Goal: Task Accomplishment & Management: Use online tool/utility

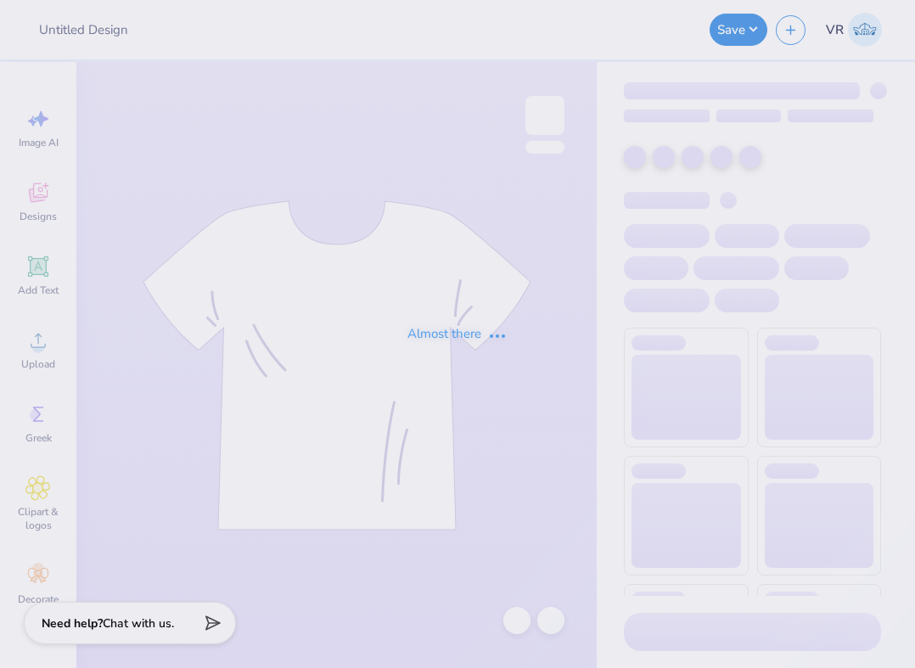
type input "[PERSON_NAME] : [GEOGRAPHIC_DATA]"
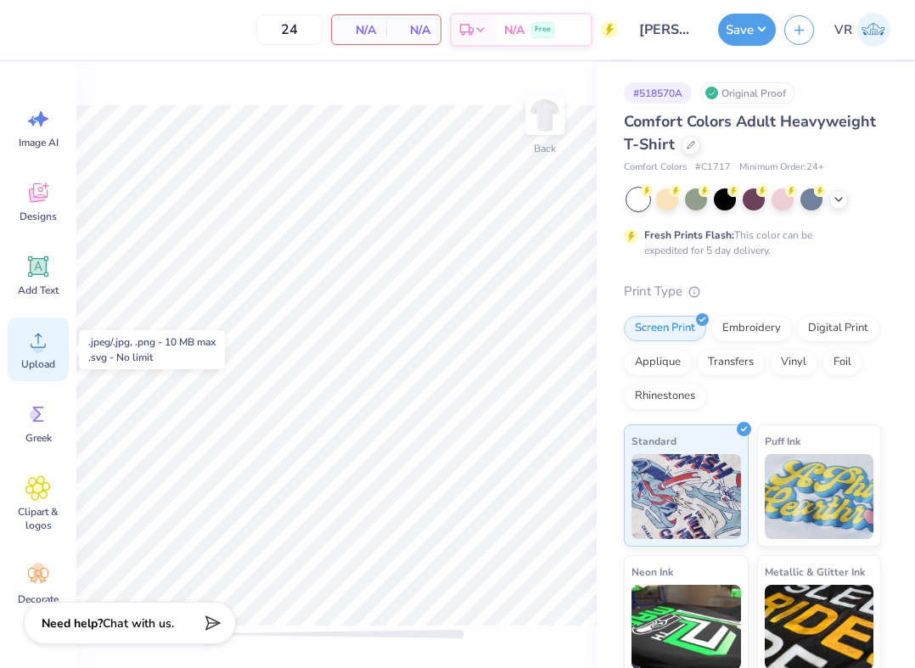
click at [41, 361] on span "Upload" at bounding box center [38, 364] width 34 height 14
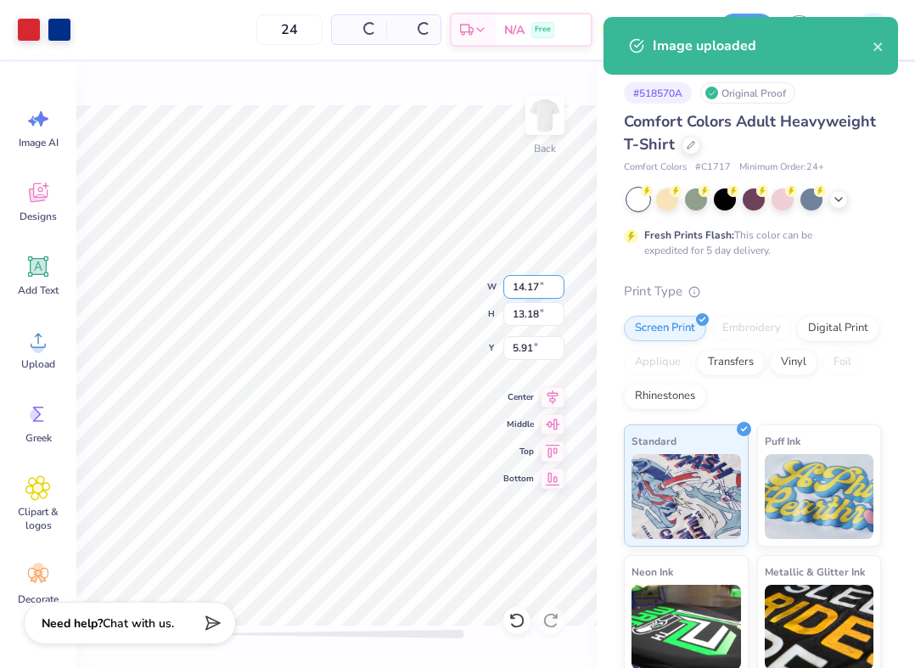
click at [525, 294] on input "14.17" at bounding box center [534, 287] width 61 height 24
type input "3.50"
type input "3.25"
type input "10.87"
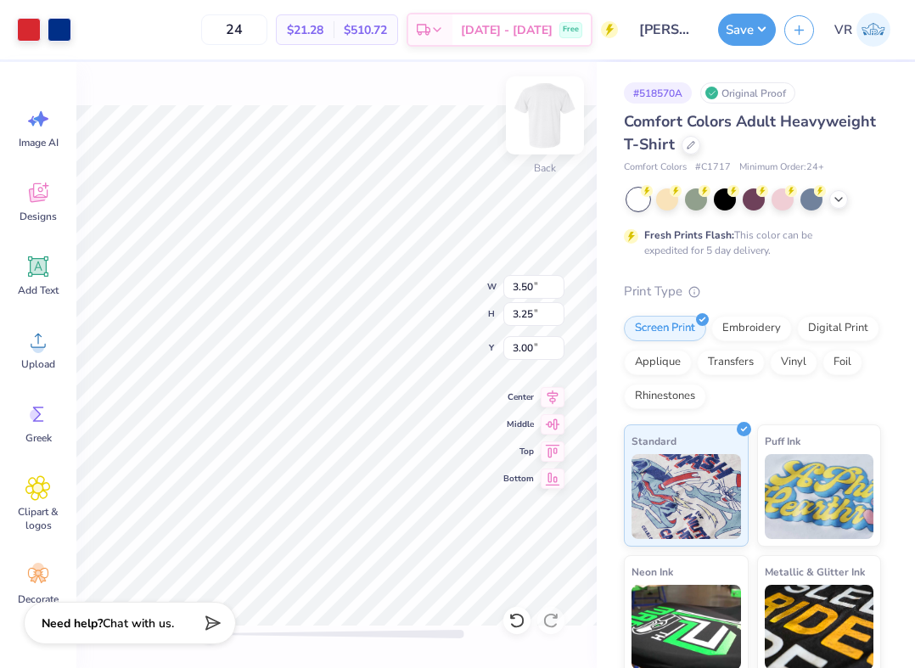
click at [543, 129] on img at bounding box center [545, 116] width 68 height 68
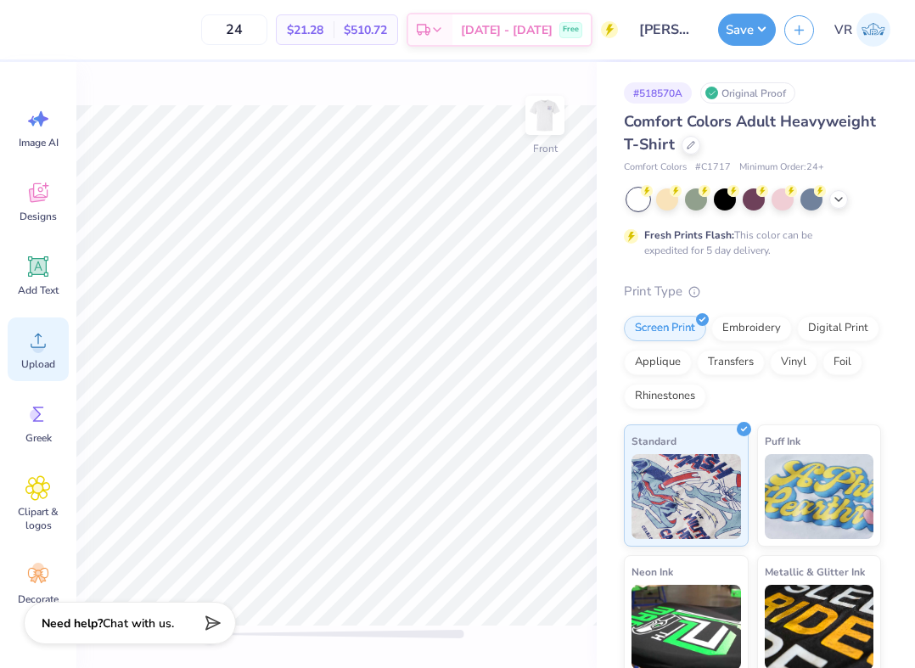
click at [64, 348] on div "Upload" at bounding box center [38, 350] width 61 height 64
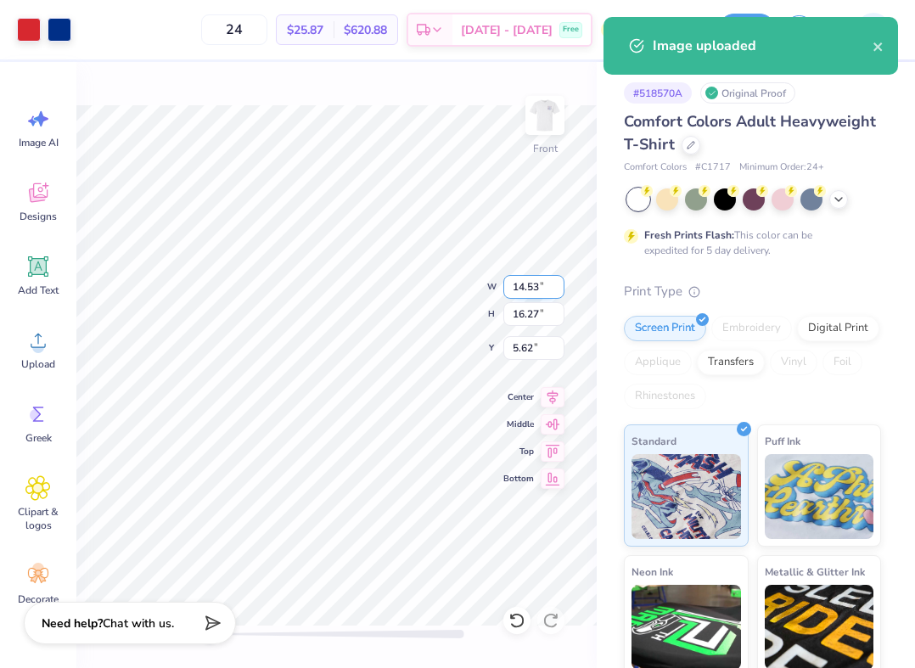
click at [527, 284] on input "14.53" at bounding box center [534, 287] width 61 height 24
type input "12.50"
type input "13.99"
click at [541, 350] on input "6.75" at bounding box center [534, 348] width 61 height 24
type input "3"
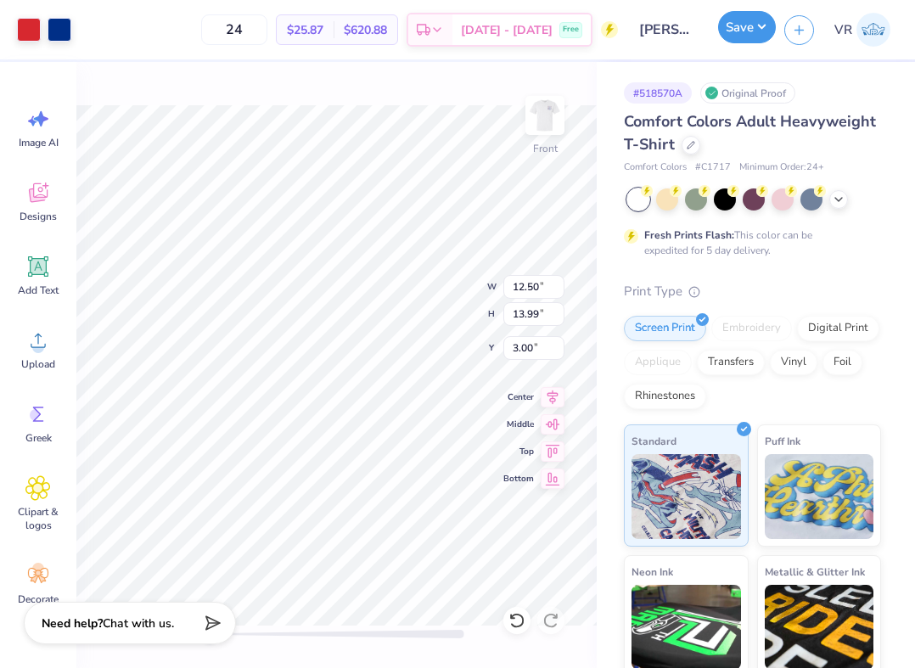
click at [749, 37] on button "Save" at bounding box center [747, 27] width 58 height 32
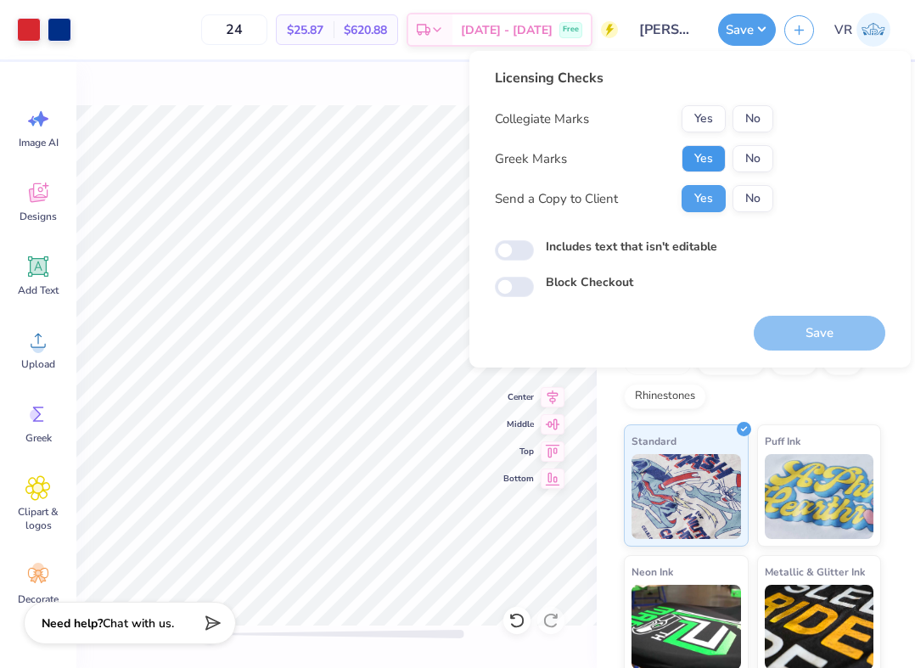
click at [713, 149] on button "Yes" at bounding box center [704, 158] width 44 height 27
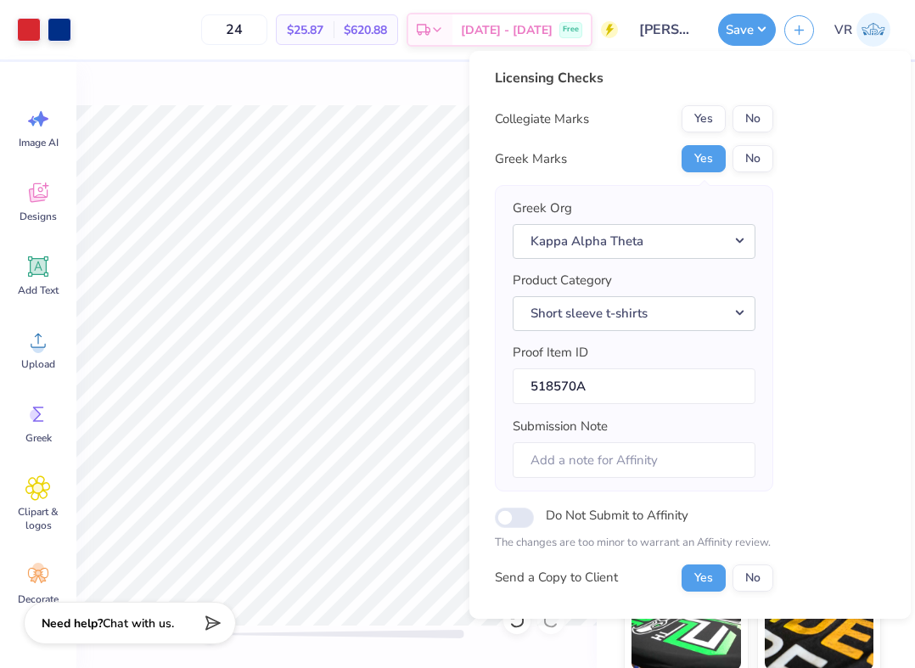
click at [756, 112] on button "No" at bounding box center [753, 118] width 41 height 27
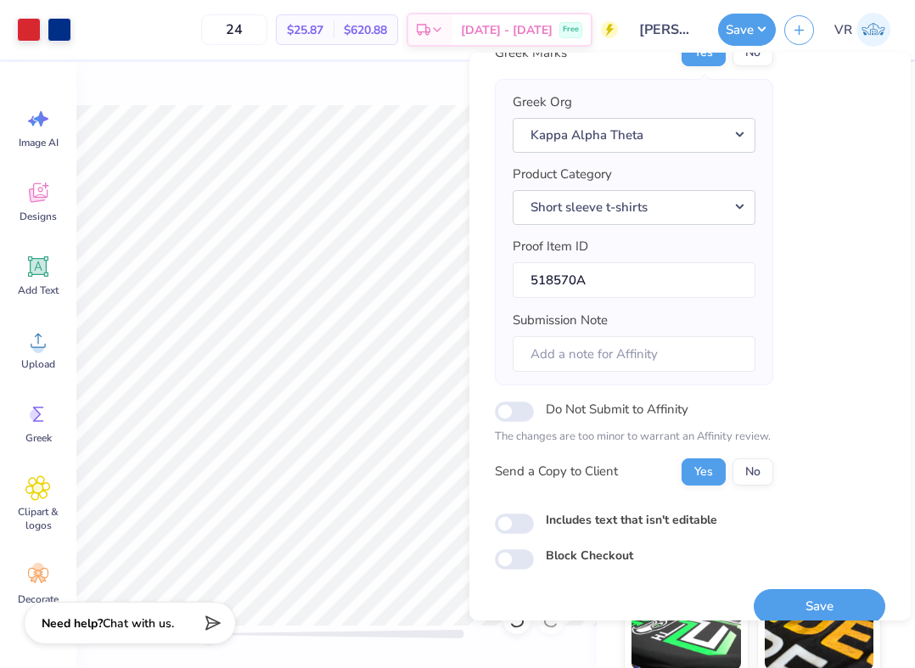
scroll to position [127, 0]
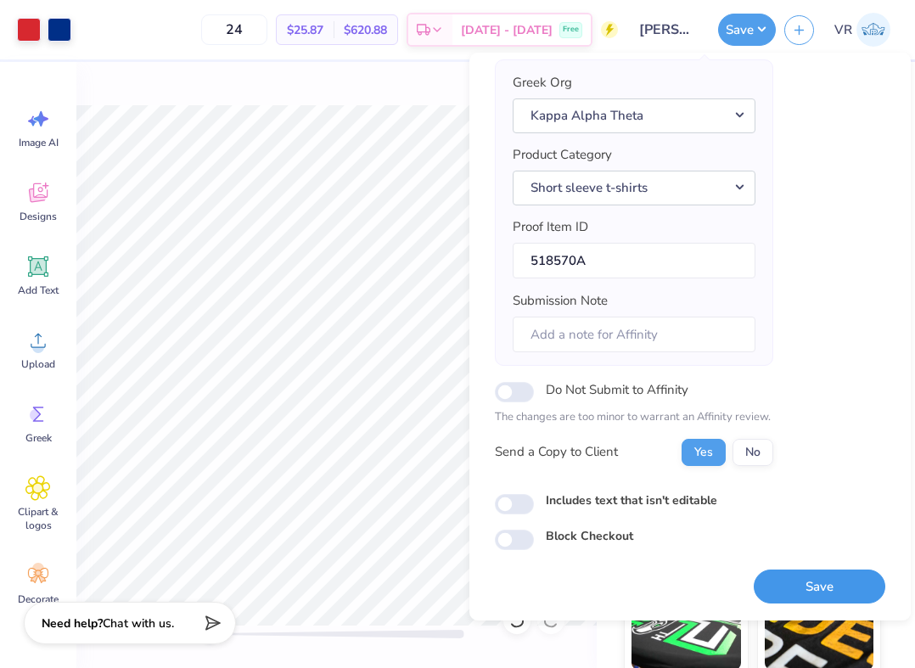
click at [794, 598] on button "Save" at bounding box center [820, 587] width 132 height 35
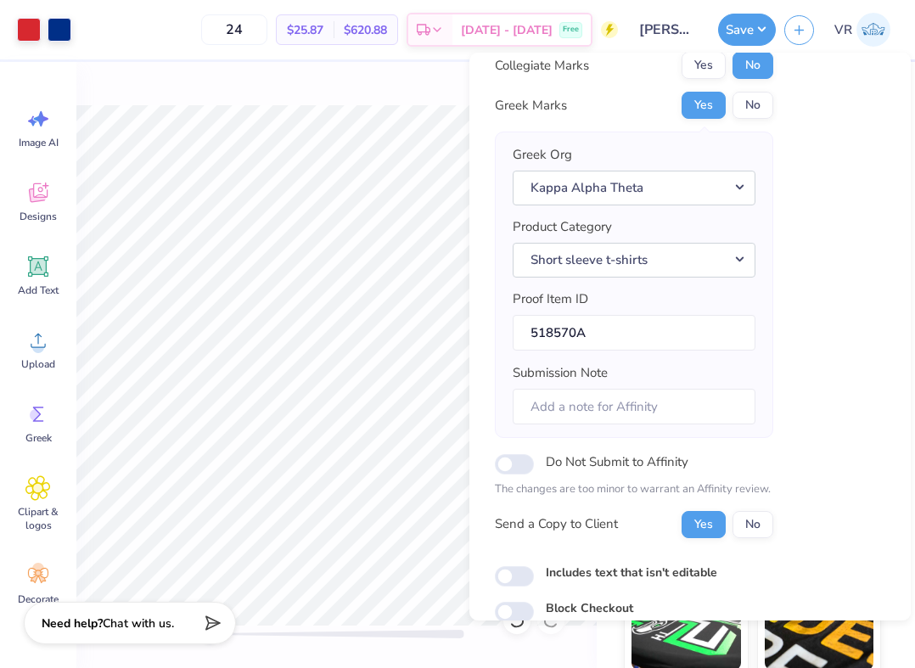
scroll to position [0, 0]
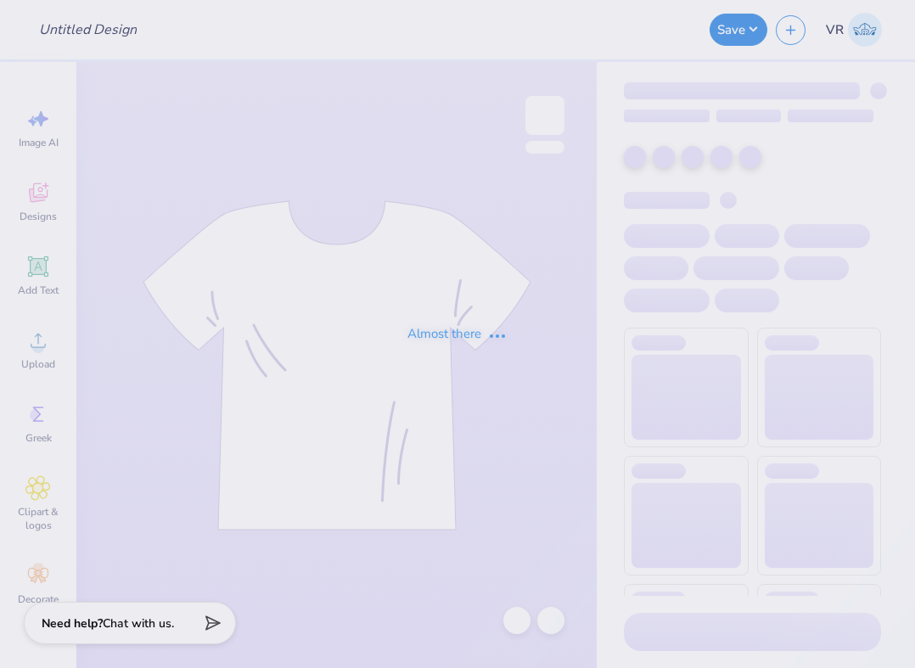
type input "5 Way"
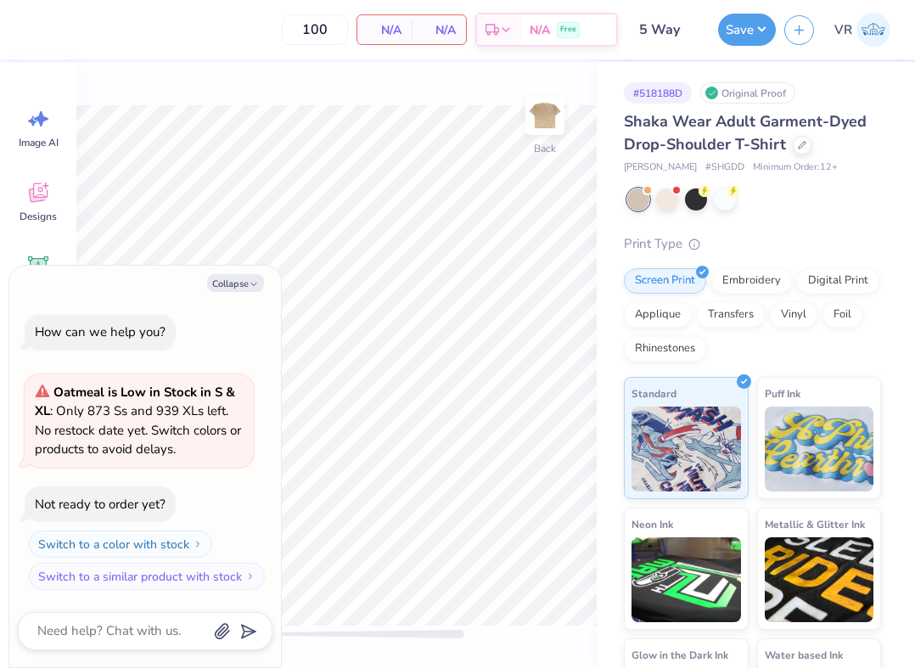
type textarea "x"
click at [249, 291] on button "Collapse" at bounding box center [235, 283] width 57 height 18
type textarea "x"
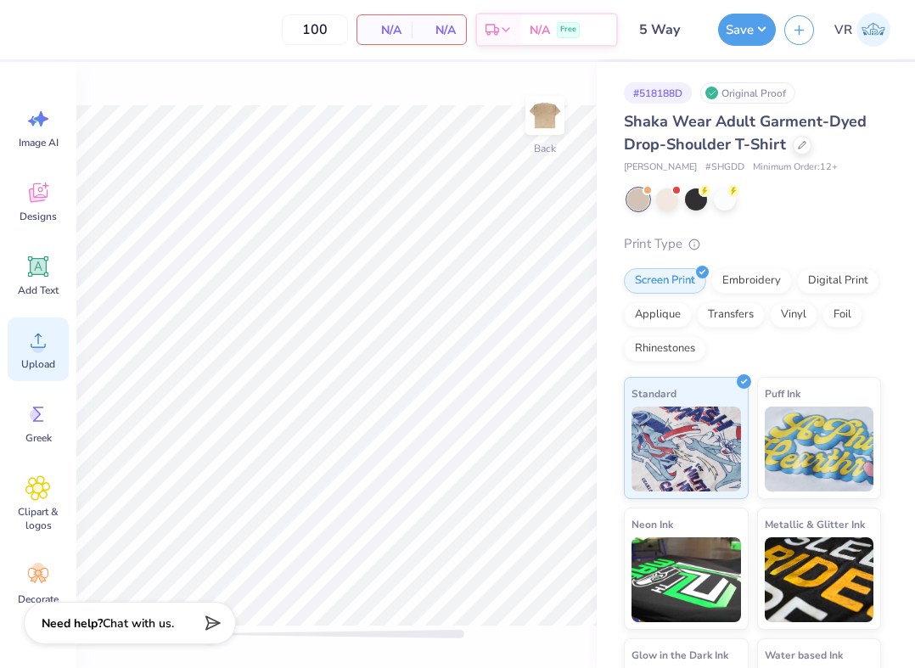
click at [57, 336] on div "Upload" at bounding box center [38, 350] width 61 height 64
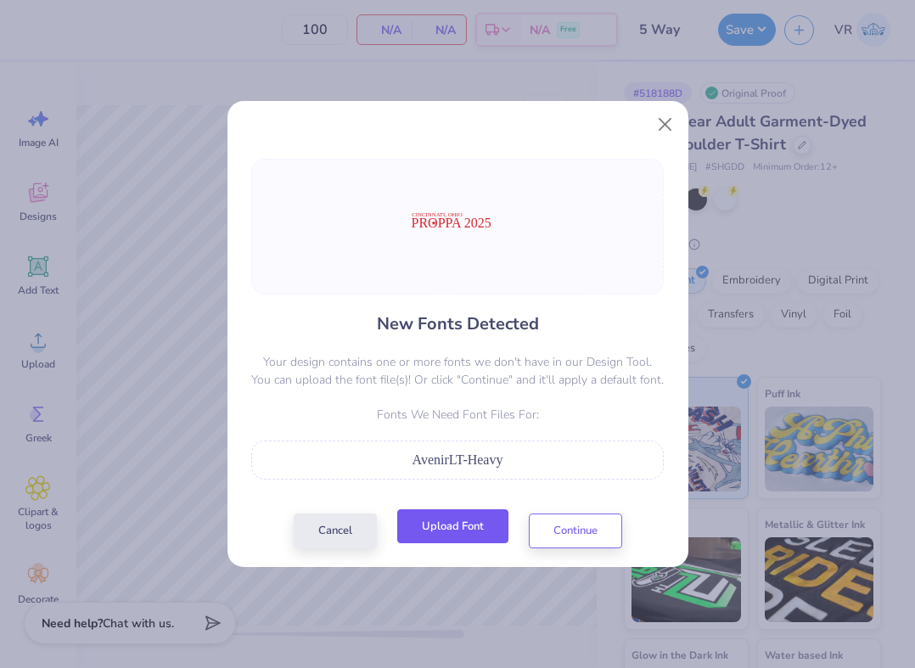
click at [442, 514] on button "Upload Font" at bounding box center [452, 526] width 111 height 35
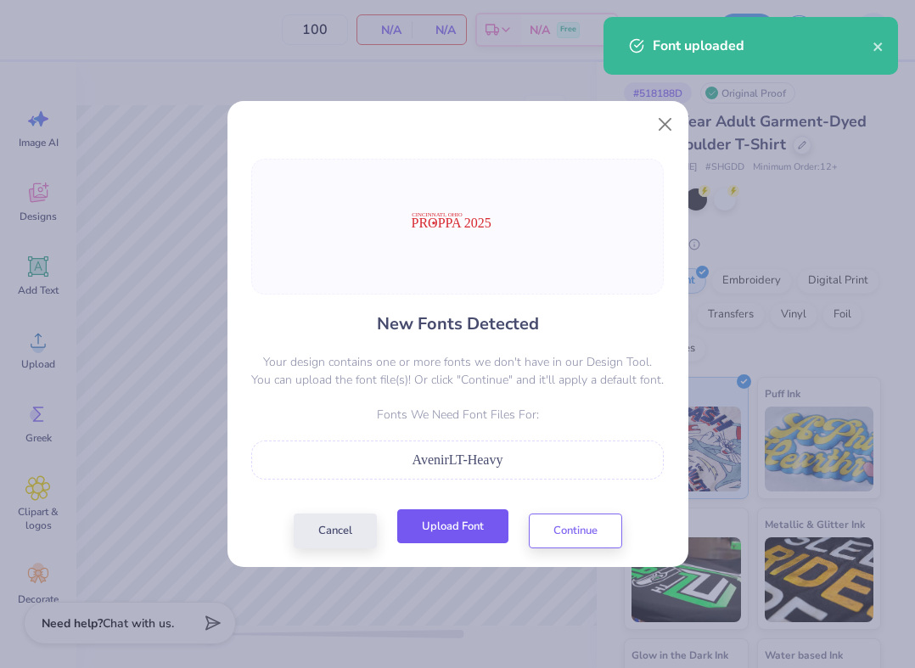
click at [469, 527] on button "Upload Font" at bounding box center [452, 526] width 111 height 35
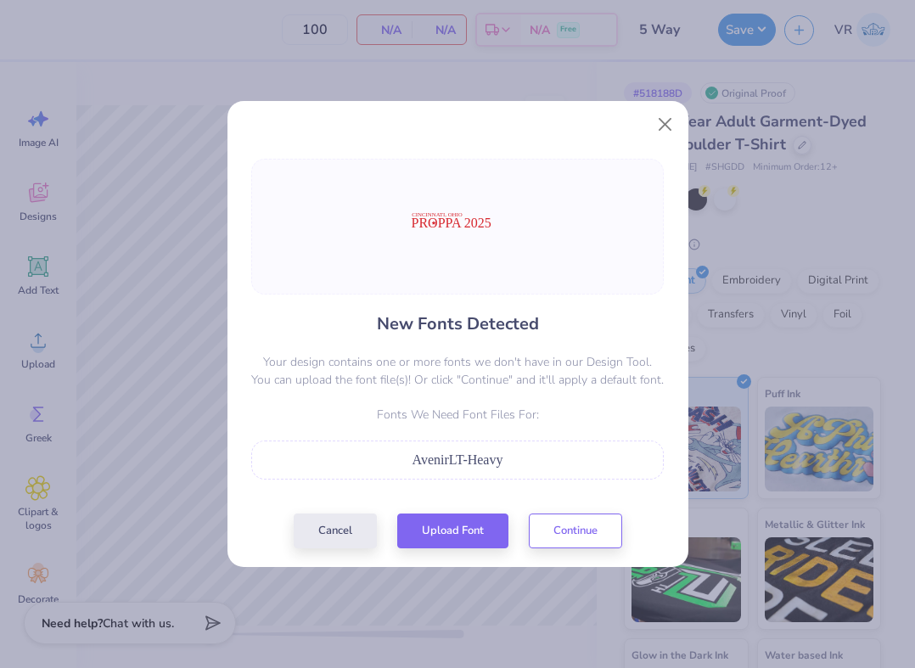
click at [418, 156] on div "New Fonts Detected Your design contains one or more fonts we don't have in our …" at bounding box center [458, 353] width 461 height 428
click at [444, 537] on button "Upload Font" at bounding box center [452, 526] width 111 height 35
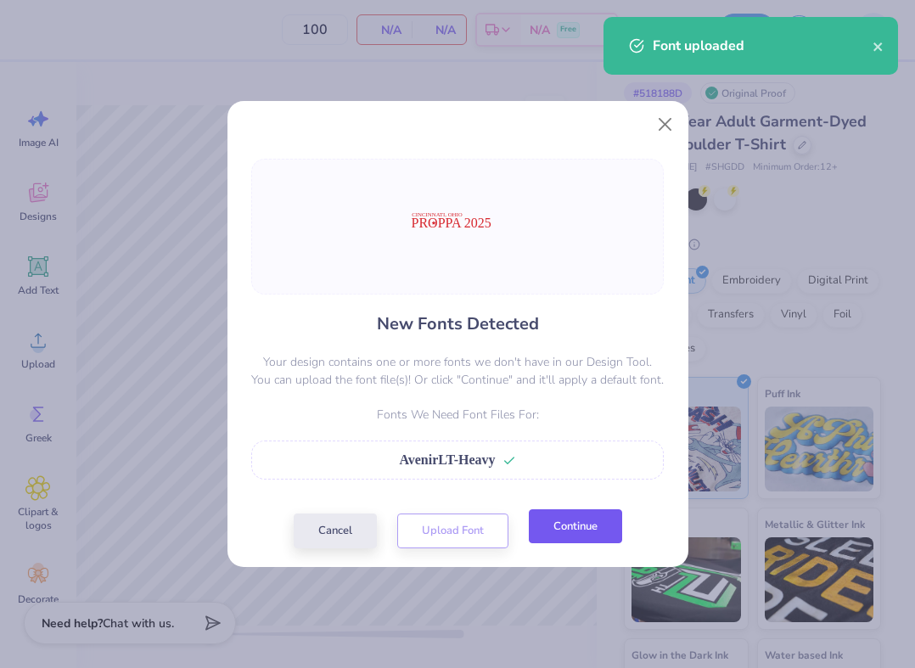
click at [588, 525] on button "Continue" at bounding box center [575, 526] width 93 height 35
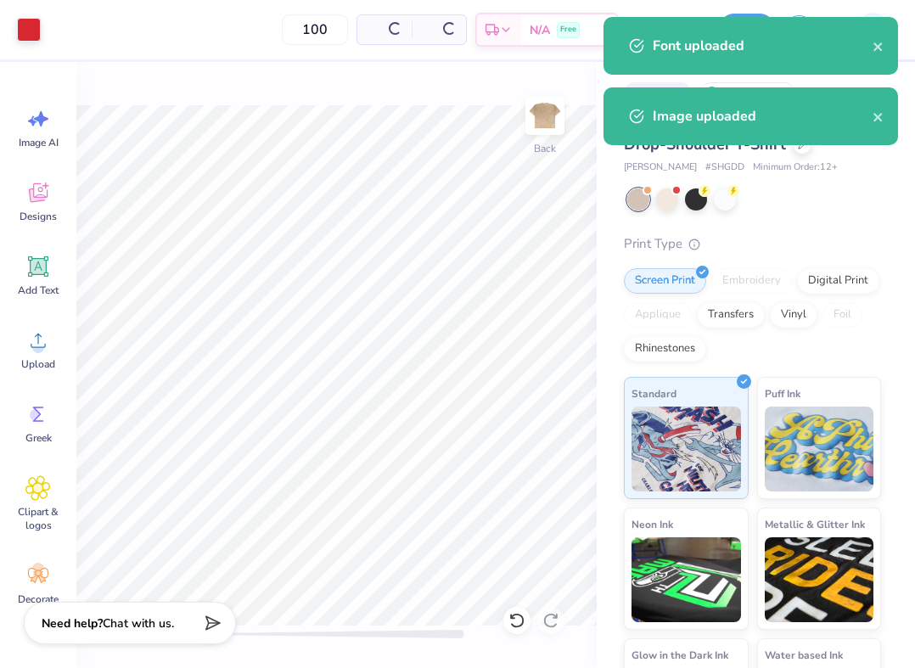
click at [655, 515] on div "Art colors 100 Per Item Total Est. Delivery N/A Free Design Title 5 Way Save VR…" at bounding box center [457, 334] width 915 height 668
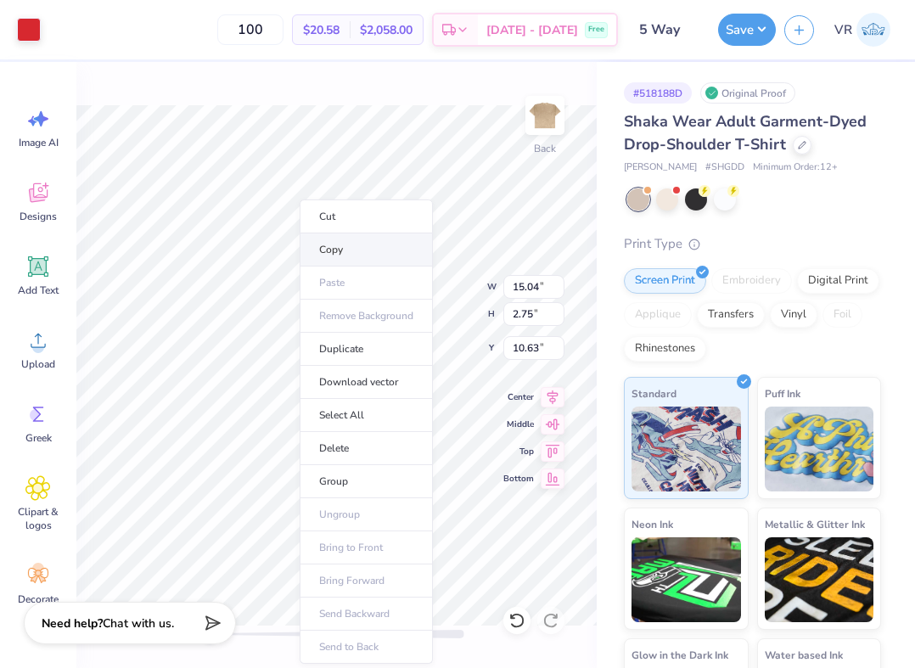
click at [341, 242] on li "Copy" at bounding box center [366, 250] width 133 height 33
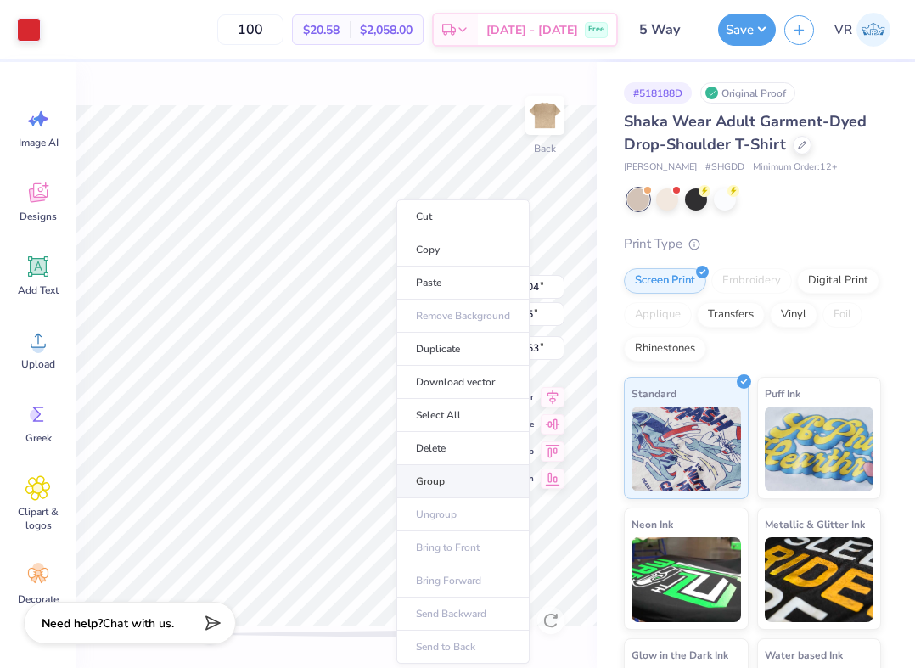
click at [437, 485] on li "Group" at bounding box center [463, 481] width 133 height 33
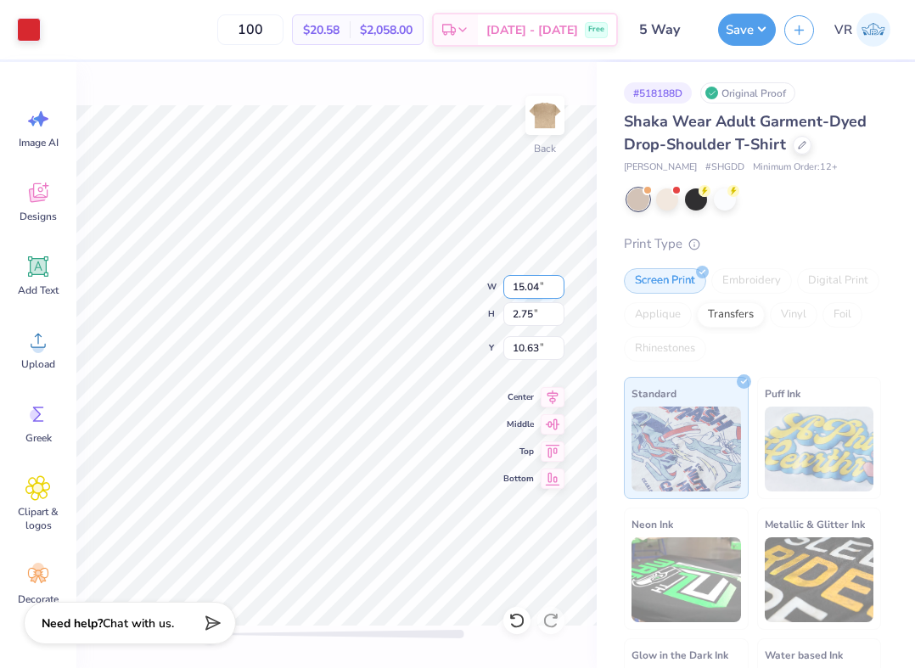
click at [534, 277] on input "15.04" at bounding box center [534, 287] width 61 height 24
type input "3.50"
type input "0.64"
type input "11.68"
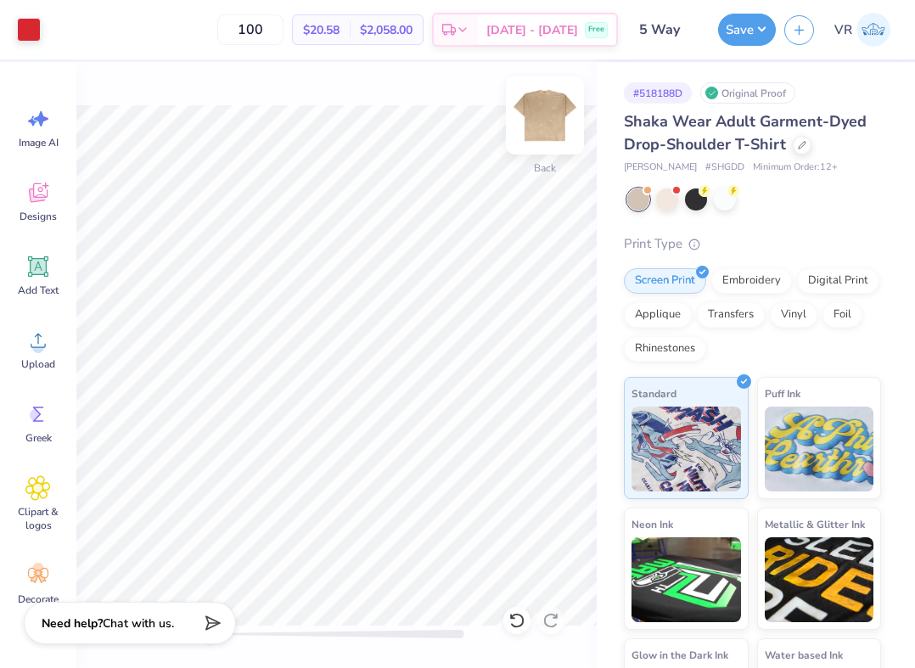
click at [536, 131] on img at bounding box center [545, 116] width 68 height 68
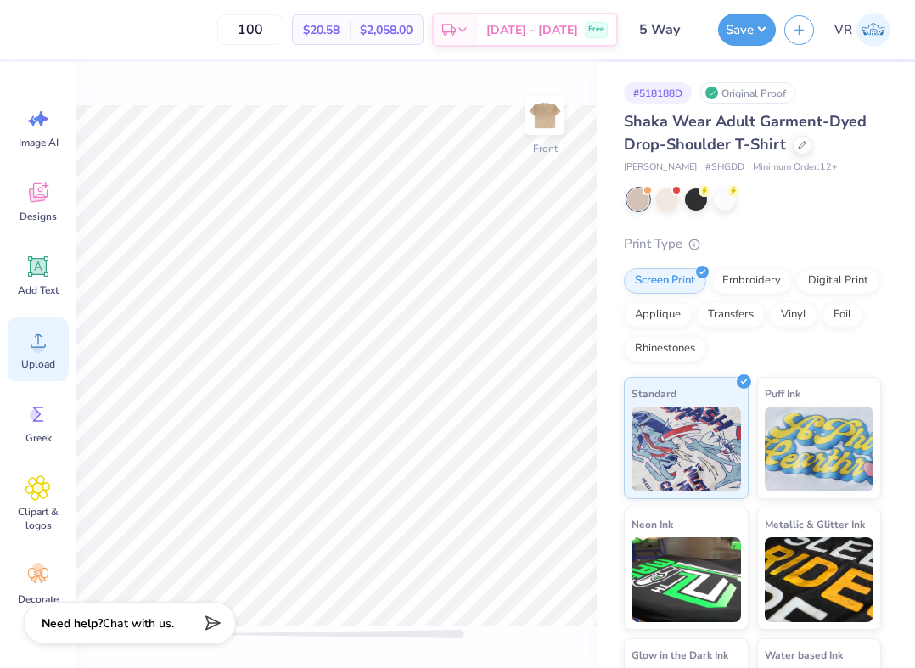
click at [32, 323] on div "Upload" at bounding box center [38, 350] width 61 height 64
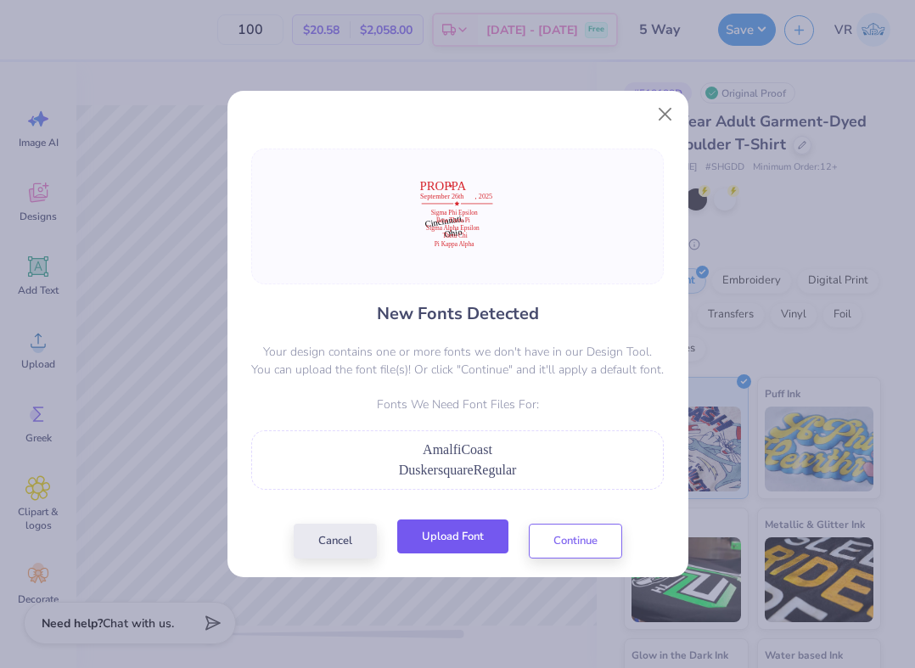
click at [471, 543] on button "Upload Font" at bounding box center [452, 537] width 111 height 35
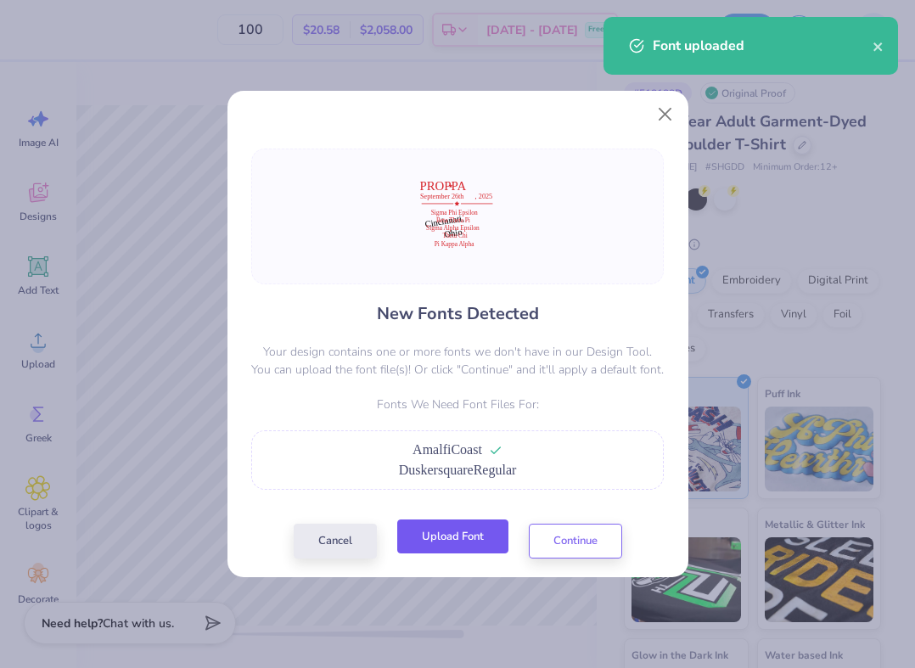
click at [440, 539] on button "Upload Font" at bounding box center [452, 537] width 111 height 35
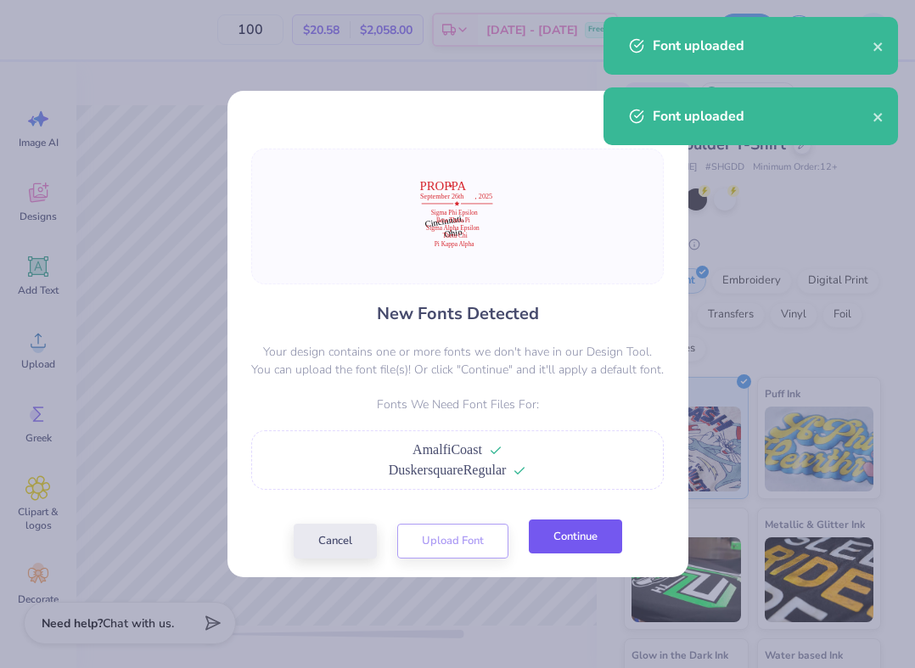
click at [574, 530] on button "Continue" at bounding box center [575, 537] width 93 height 35
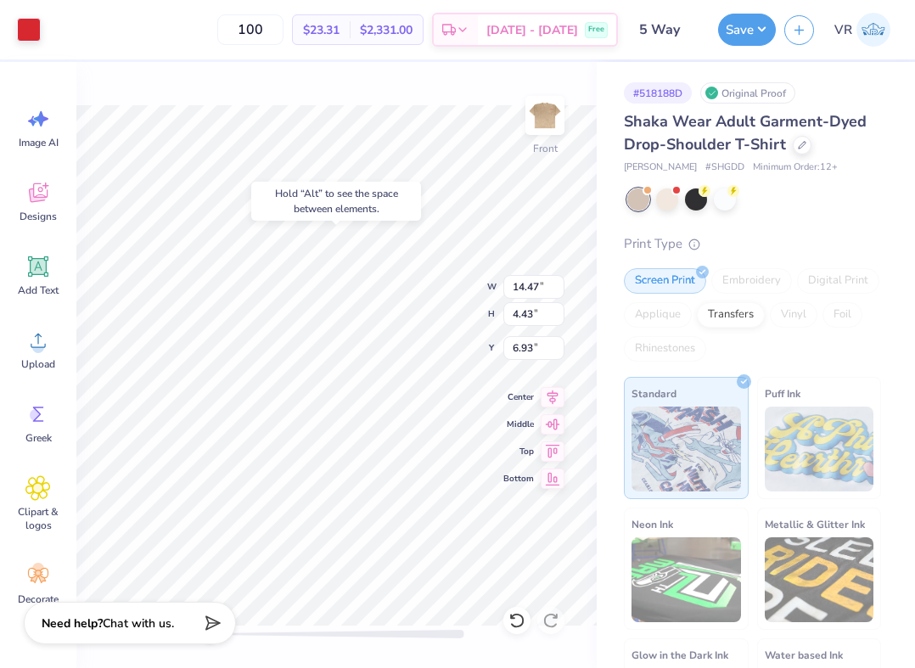
type input "15.10"
type input "1.18"
type input "8.95"
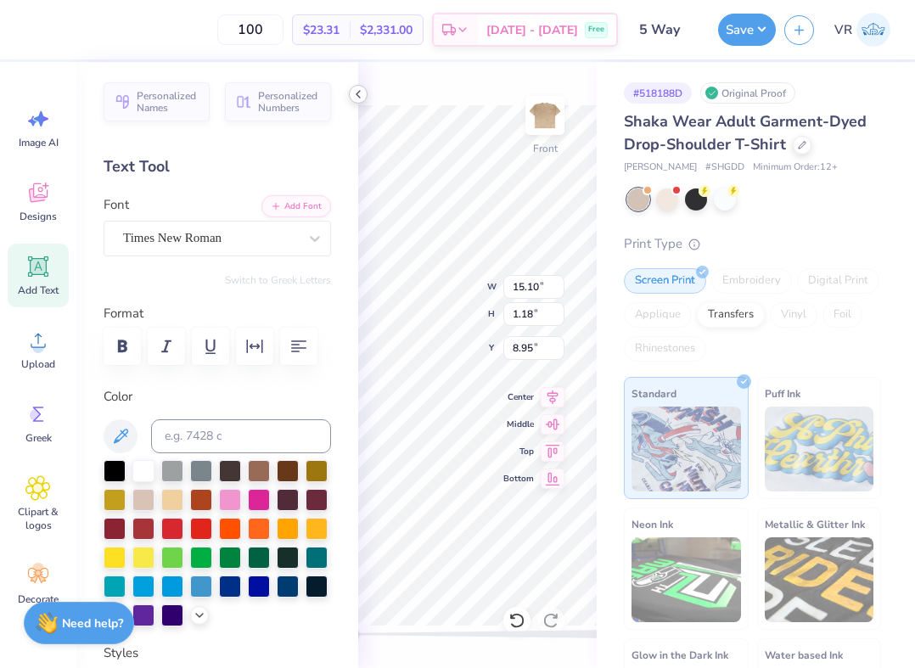
click at [363, 93] on icon at bounding box center [359, 94] width 14 height 14
click at [352, 92] on icon at bounding box center [359, 94] width 14 height 14
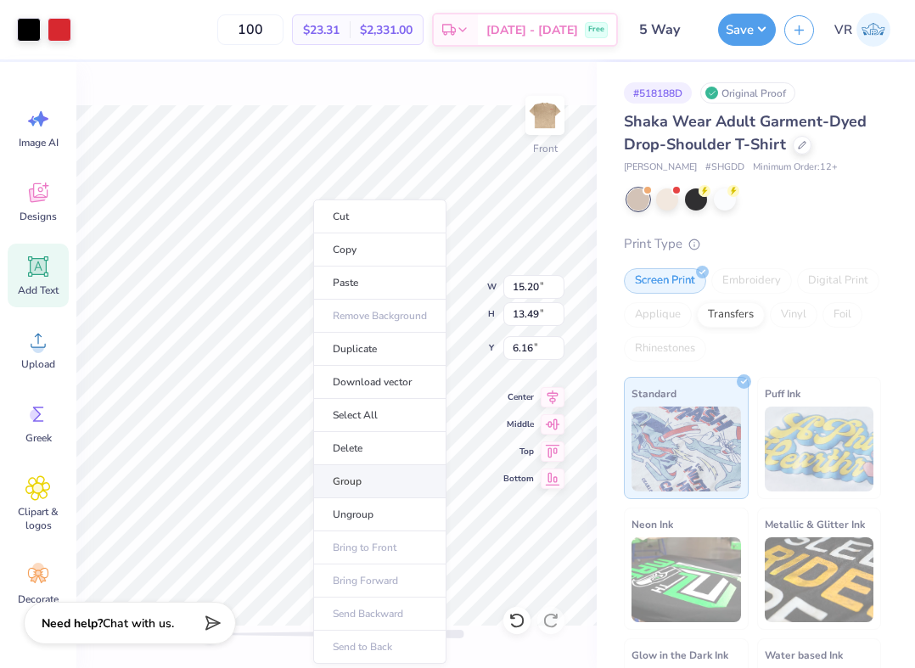
click at [382, 479] on li "Group" at bounding box center [379, 481] width 133 height 33
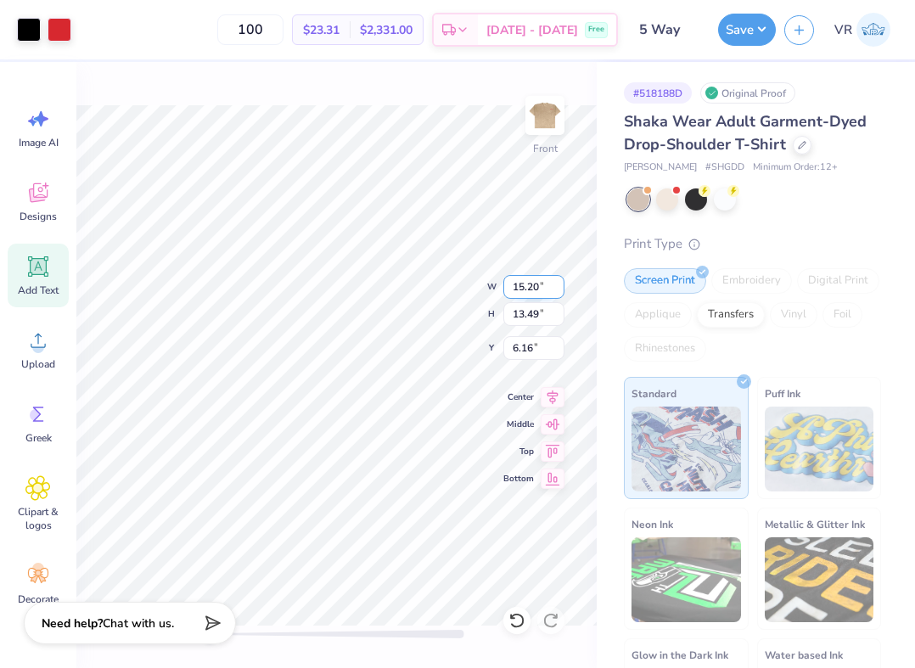
click at [523, 279] on input "15.20" at bounding box center [534, 287] width 61 height 24
type input "12.50"
type input "11.09"
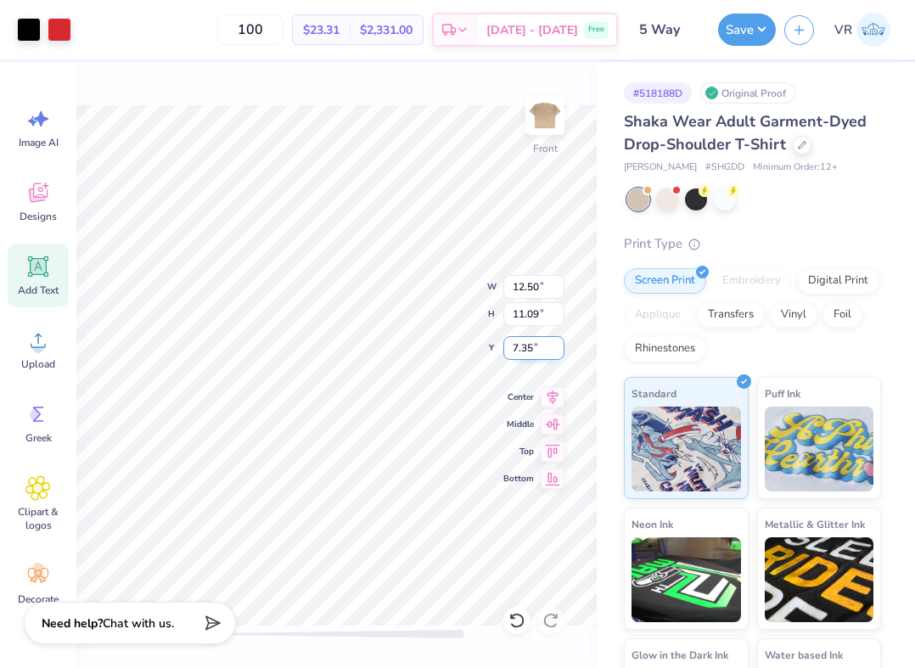
click at [529, 350] on input "7.35" at bounding box center [534, 348] width 61 height 24
type input "3"
click at [737, 39] on button "Save" at bounding box center [747, 27] width 58 height 32
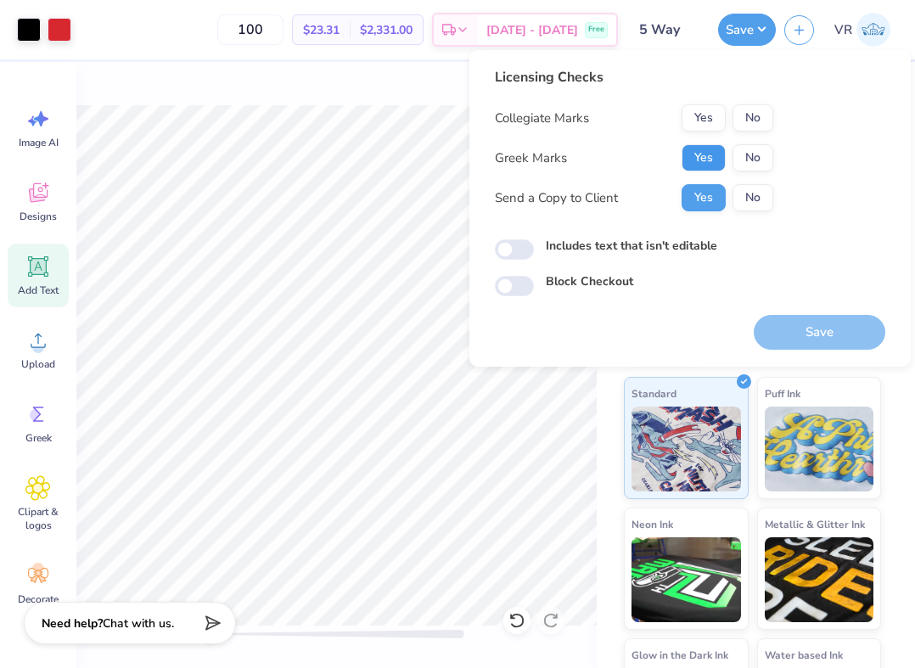
click at [706, 163] on button "Yes" at bounding box center [704, 157] width 44 height 27
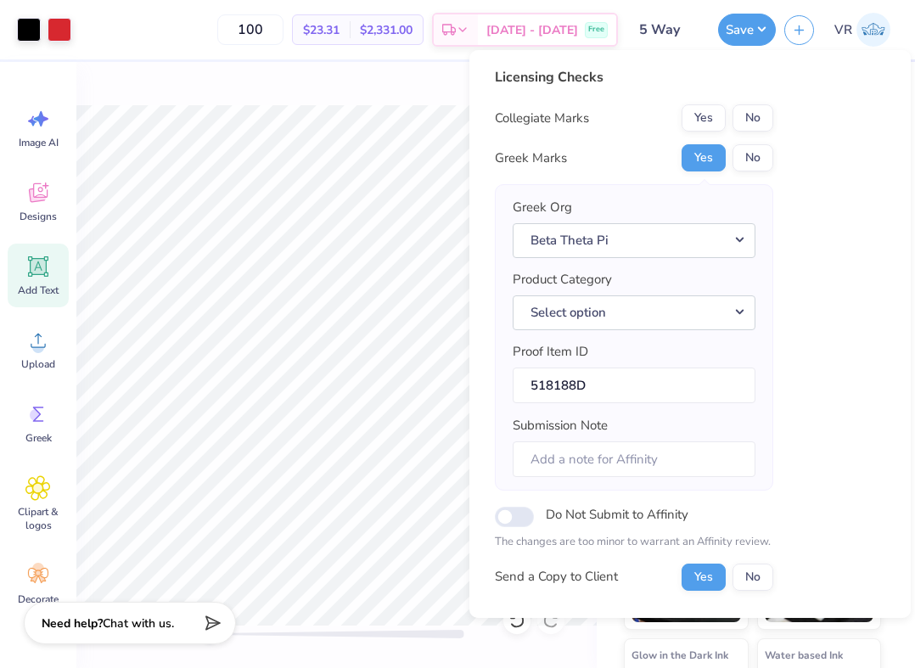
click at [760, 121] on button "No" at bounding box center [753, 117] width 41 height 27
click at [729, 32] on button "Save" at bounding box center [747, 27] width 58 height 32
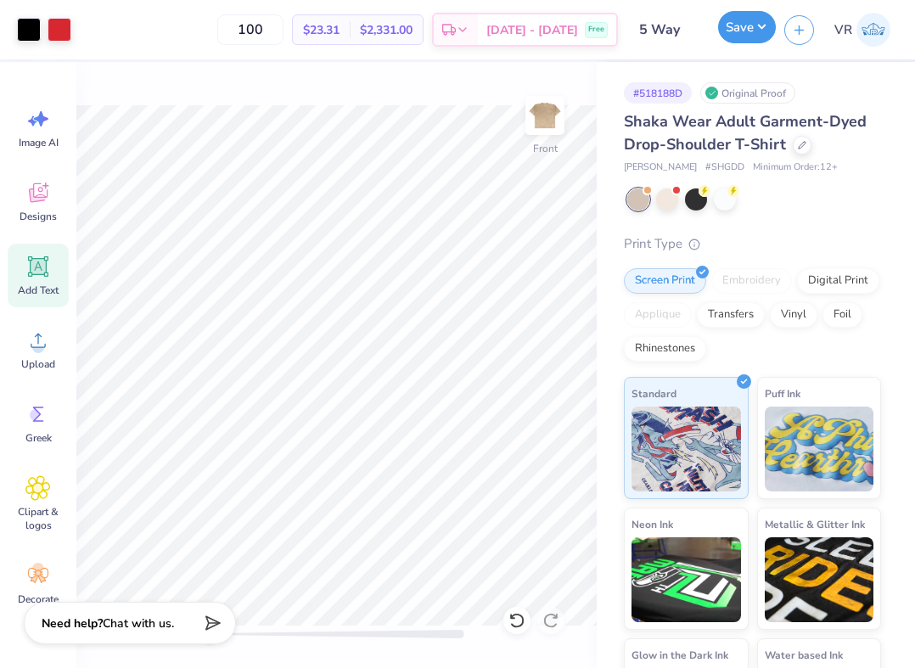
click at [733, 16] on button "Save" at bounding box center [747, 27] width 58 height 32
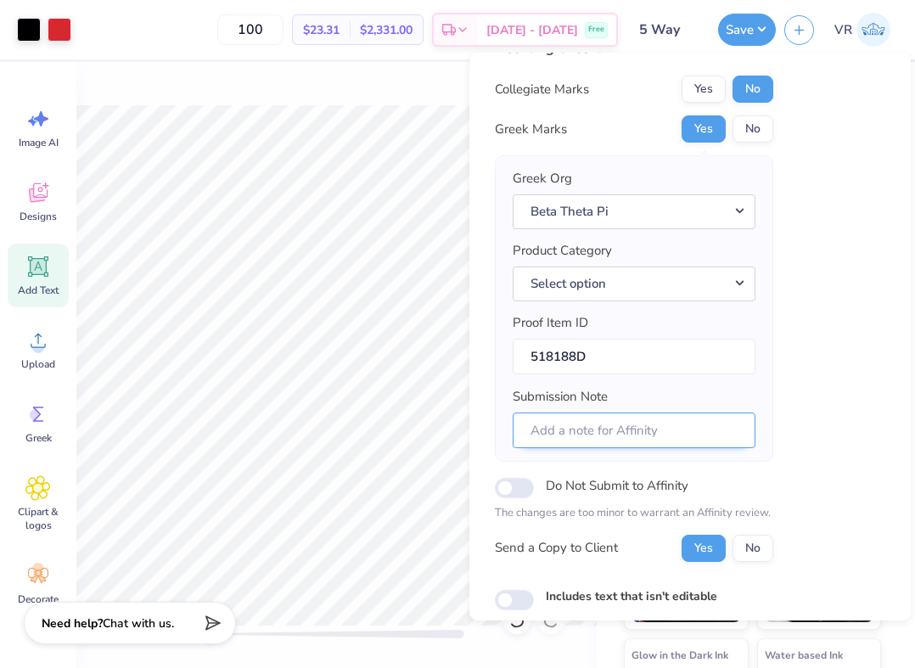
scroll to position [127, 0]
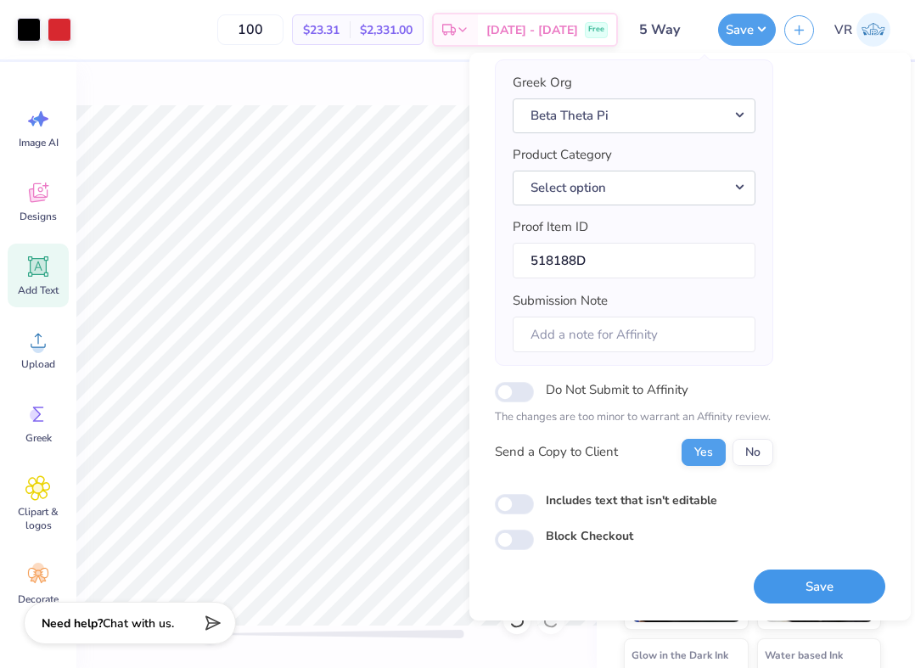
click at [801, 583] on button "Save" at bounding box center [820, 587] width 132 height 35
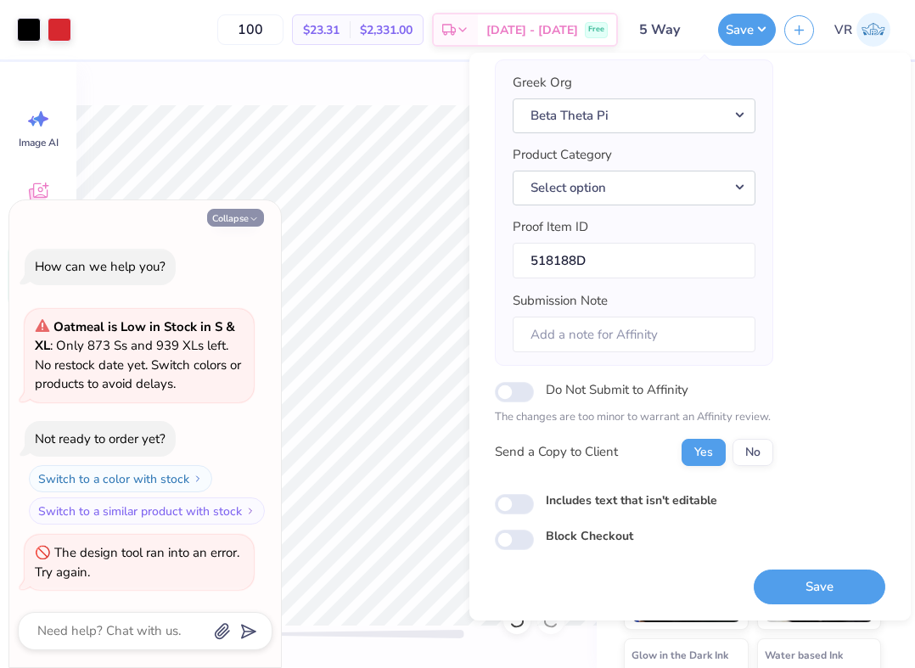
click at [233, 219] on button "Collapse" at bounding box center [235, 218] width 57 height 18
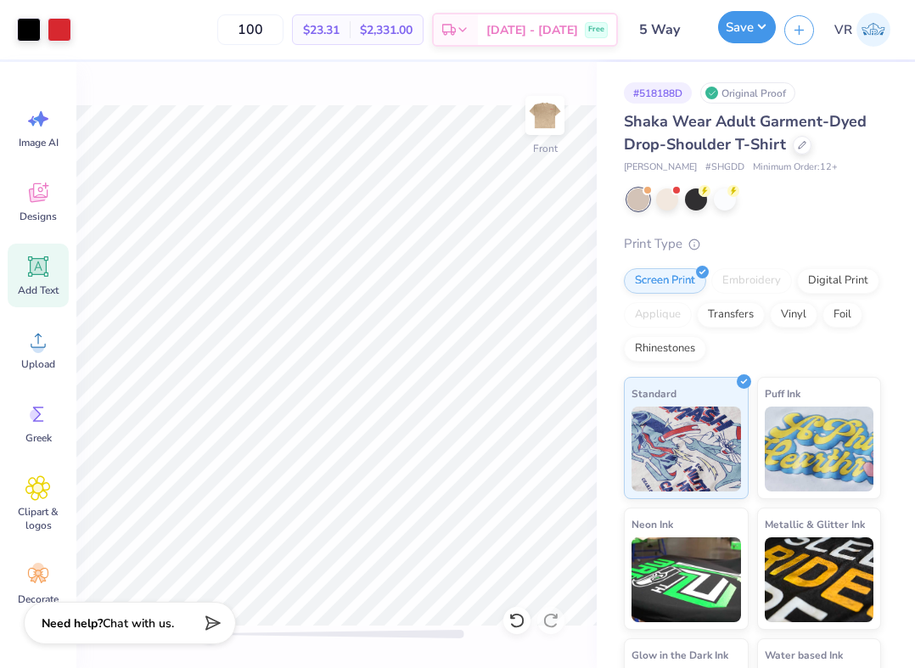
click at [735, 26] on button "Save" at bounding box center [747, 27] width 58 height 32
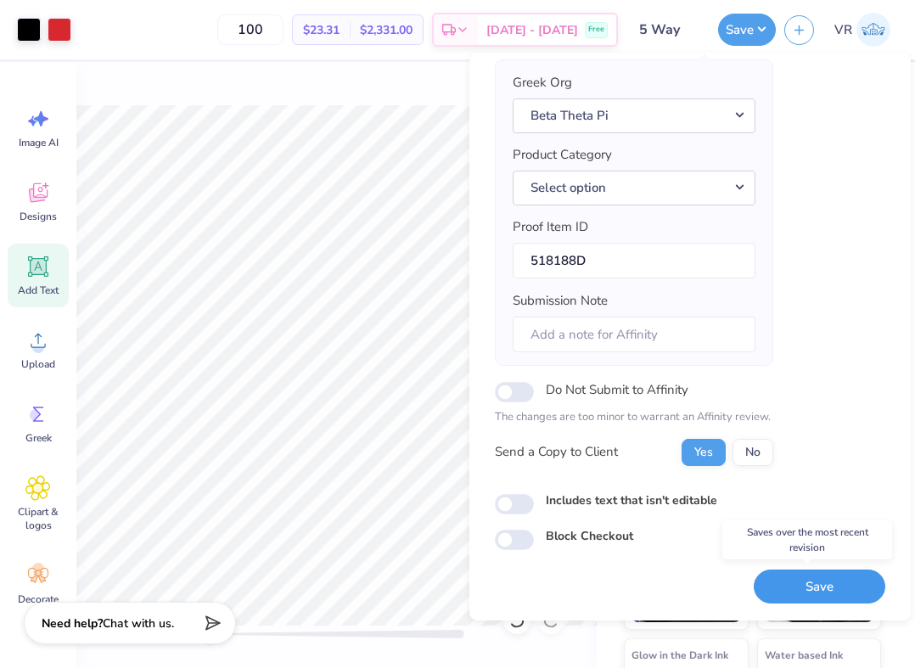
click at [801, 590] on button "Save" at bounding box center [820, 587] width 132 height 35
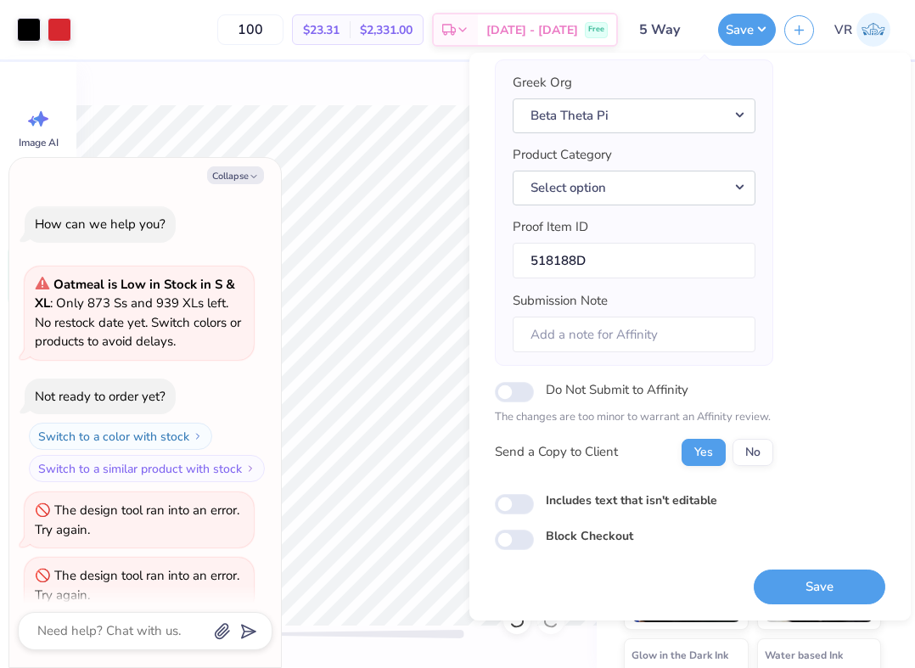
scroll to position [23, 0]
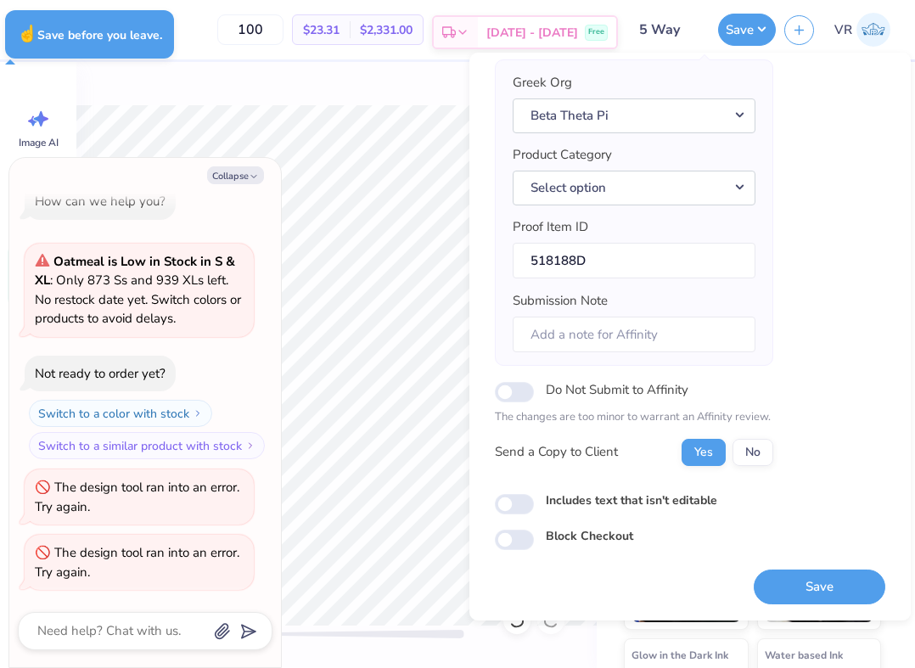
type textarea "x"
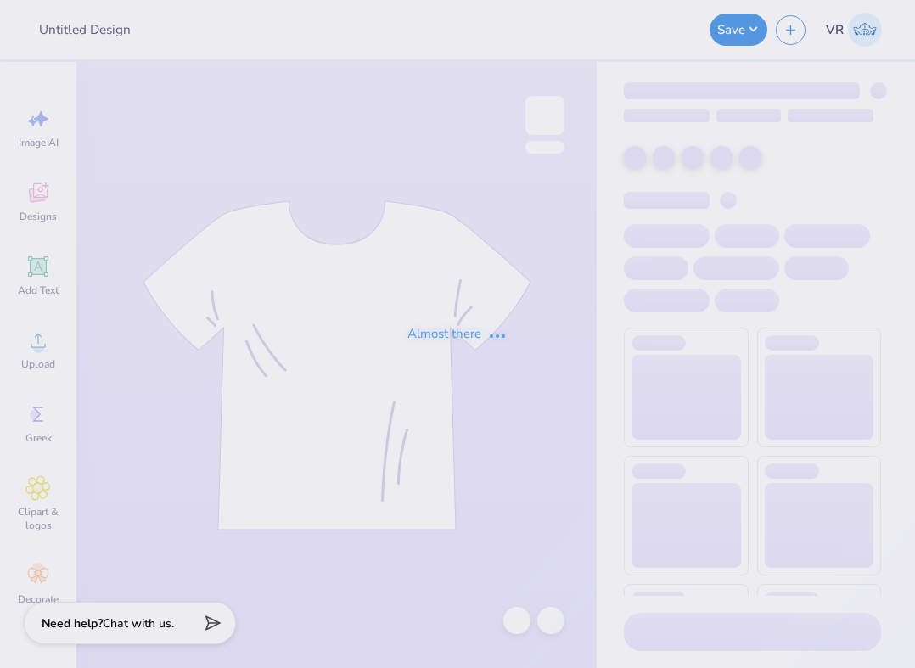
type input "5 Way"
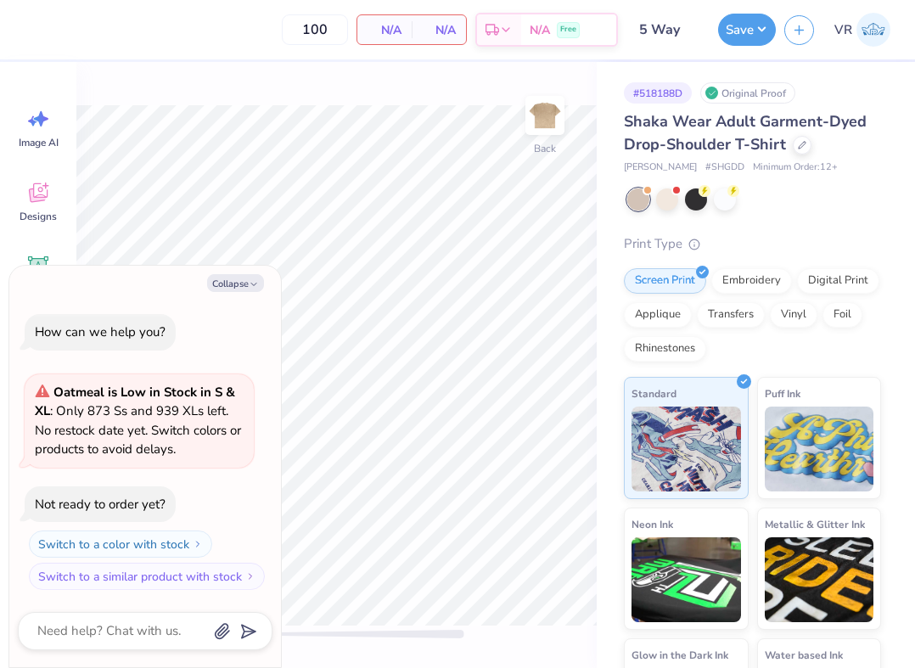
type textarea "x"
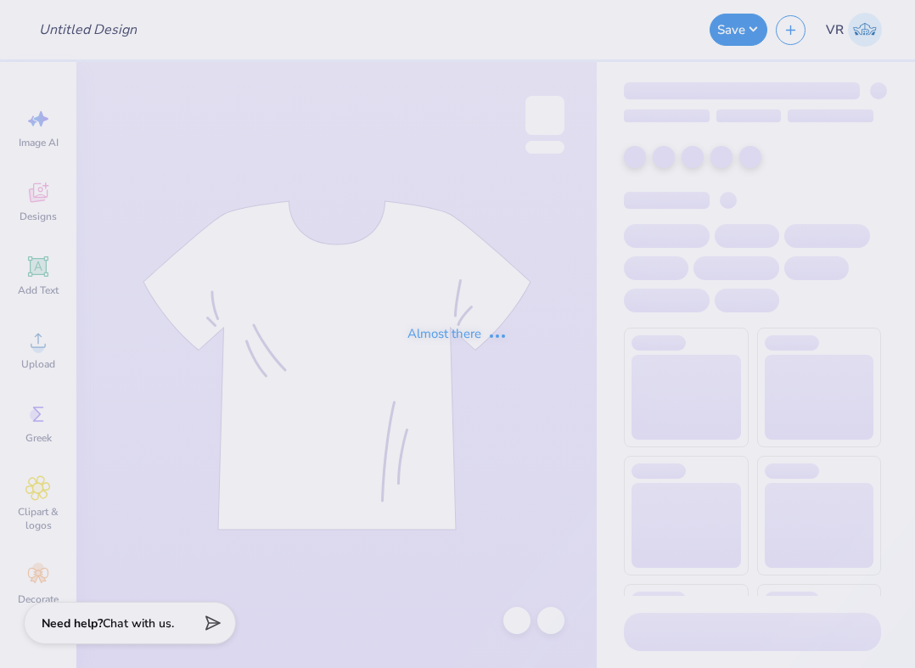
type input "5 Way"
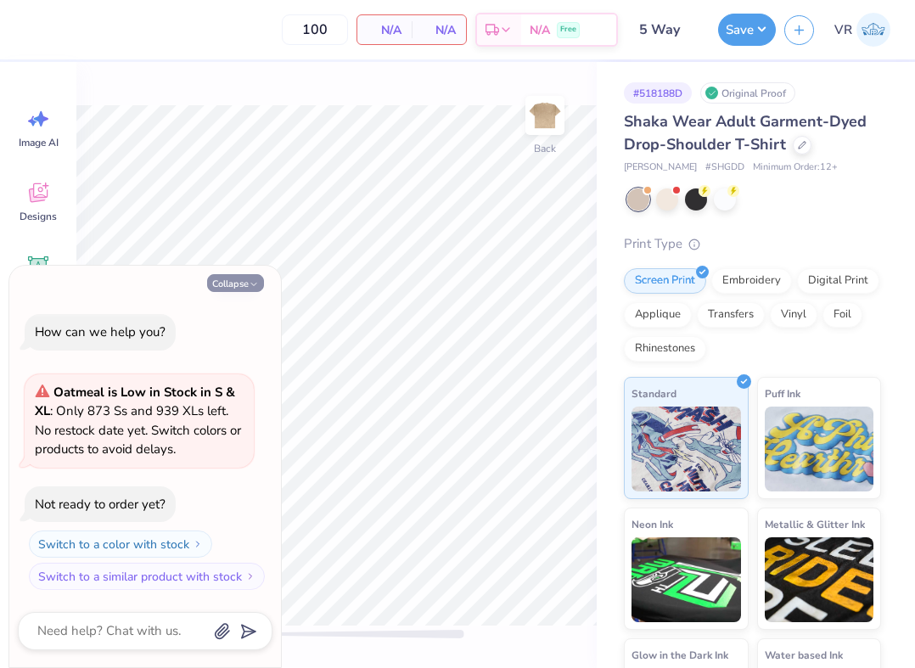
click at [242, 291] on button "Collapse" at bounding box center [235, 283] width 57 height 18
type textarea "x"
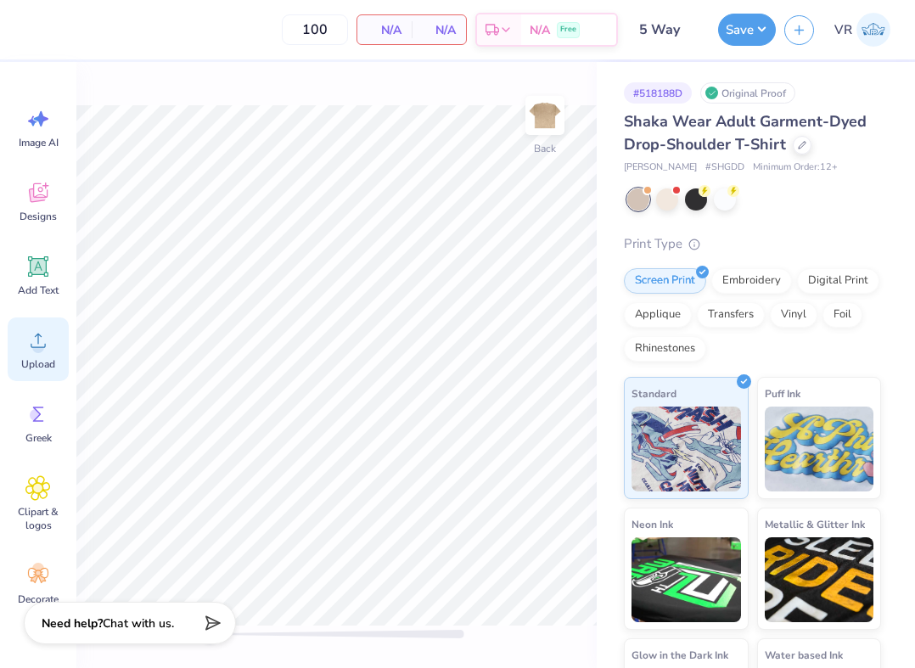
click at [54, 353] on div "Upload" at bounding box center [38, 350] width 61 height 64
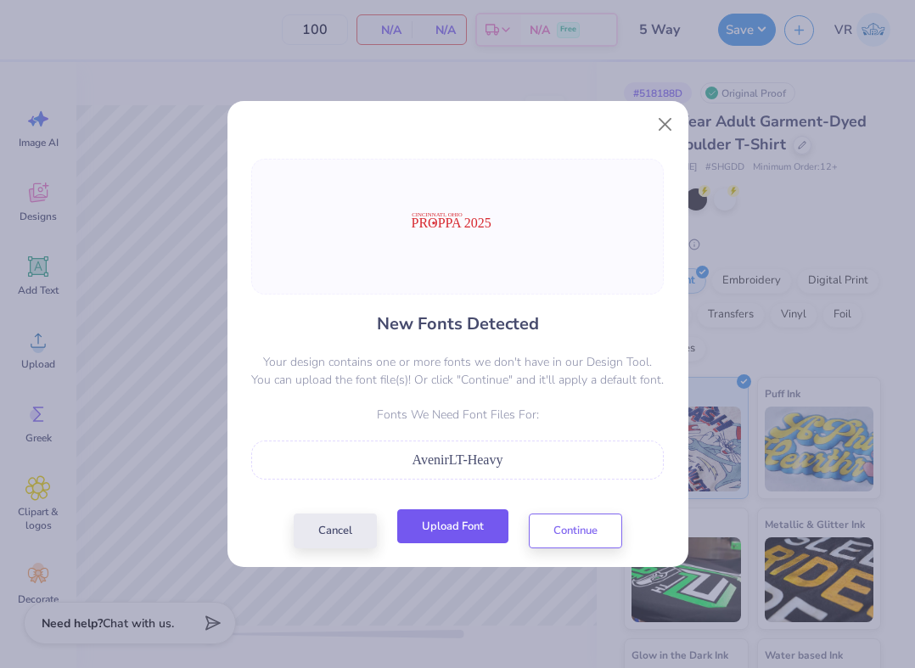
click at [426, 521] on button "Upload Font" at bounding box center [452, 526] width 111 height 35
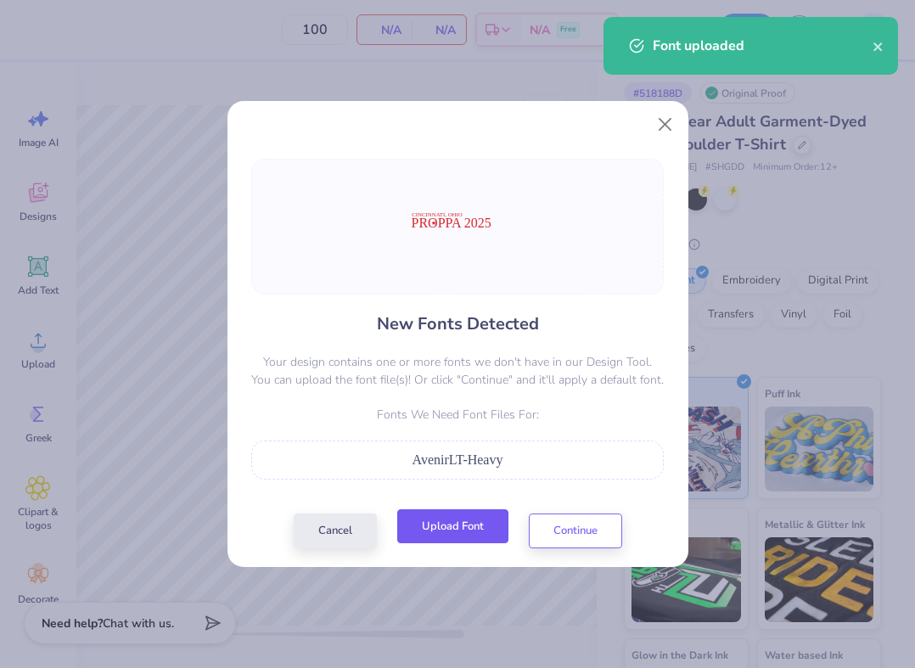
click at [430, 519] on button "Upload Font" at bounding box center [452, 526] width 111 height 35
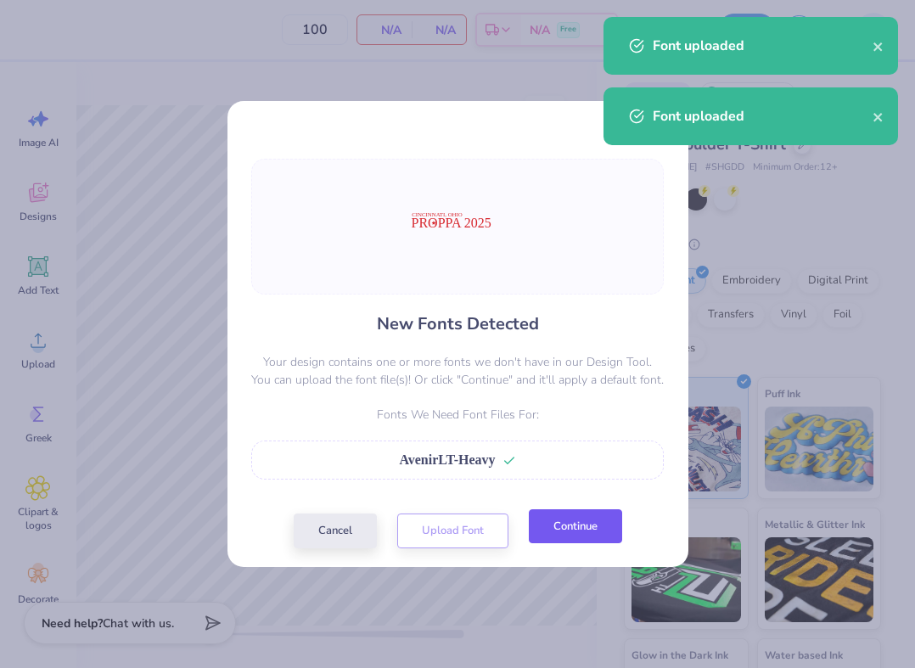
click at [567, 537] on button "Continue" at bounding box center [575, 526] width 93 height 35
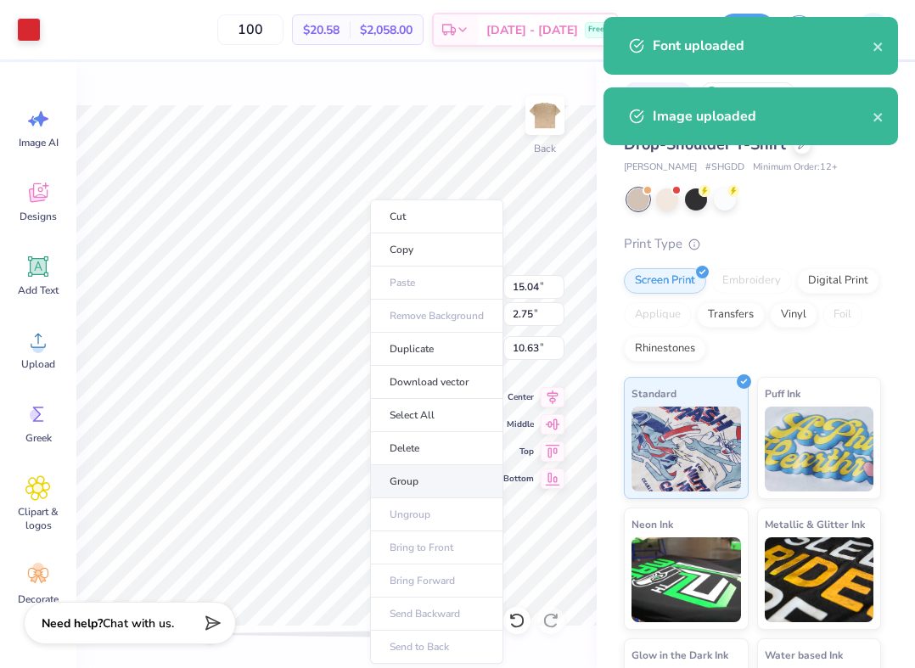
click at [423, 482] on li "Group" at bounding box center [436, 481] width 133 height 33
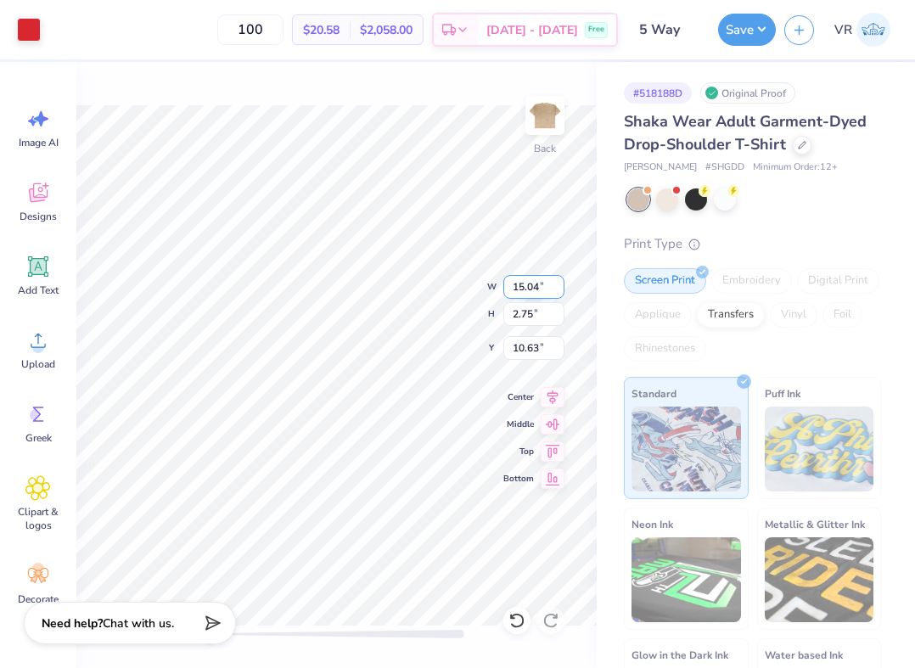
click at [533, 292] on input "15.04" at bounding box center [534, 287] width 61 height 24
type input "3.50"
type input "0.64"
type input "11.68"
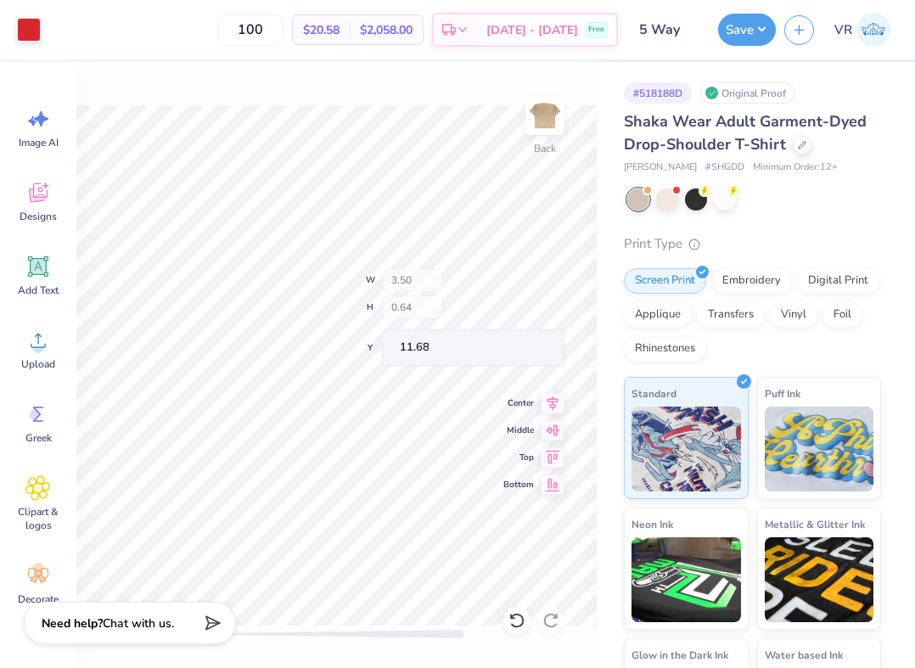
click at [449, 318] on div "Back W 3.50 H 0.64 Y 11.68 Center Middle Top Bottom" at bounding box center [336, 365] width 521 height 606
click at [545, 114] on img at bounding box center [545, 116] width 68 height 68
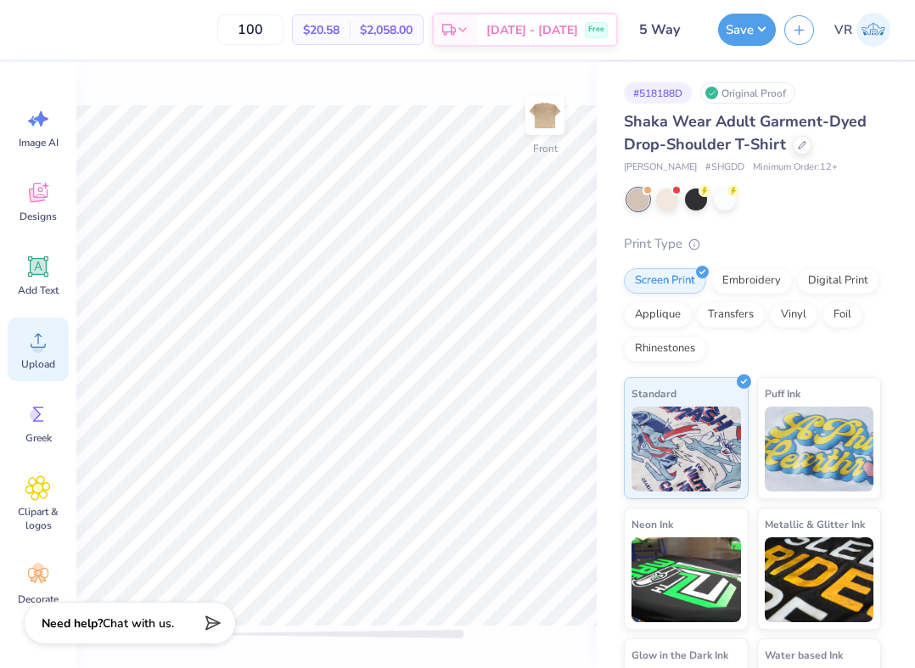
click at [40, 357] on span "Upload" at bounding box center [38, 364] width 34 height 14
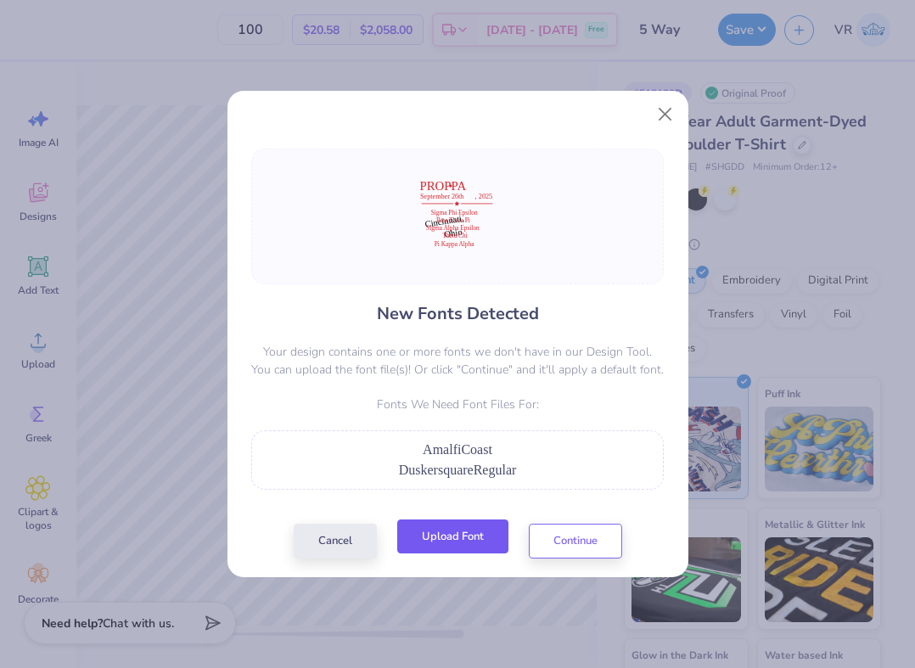
click at [444, 547] on button "Upload Font" at bounding box center [452, 537] width 111 height 35
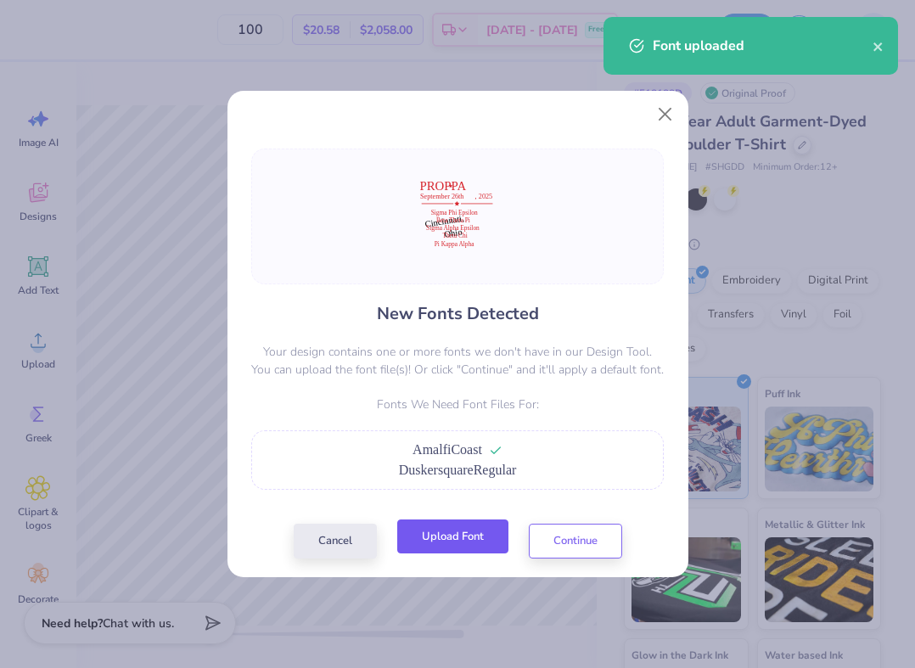
click at [453, 544] on button "Upload Font" at bounding box center [452, 537] width 111 height 35
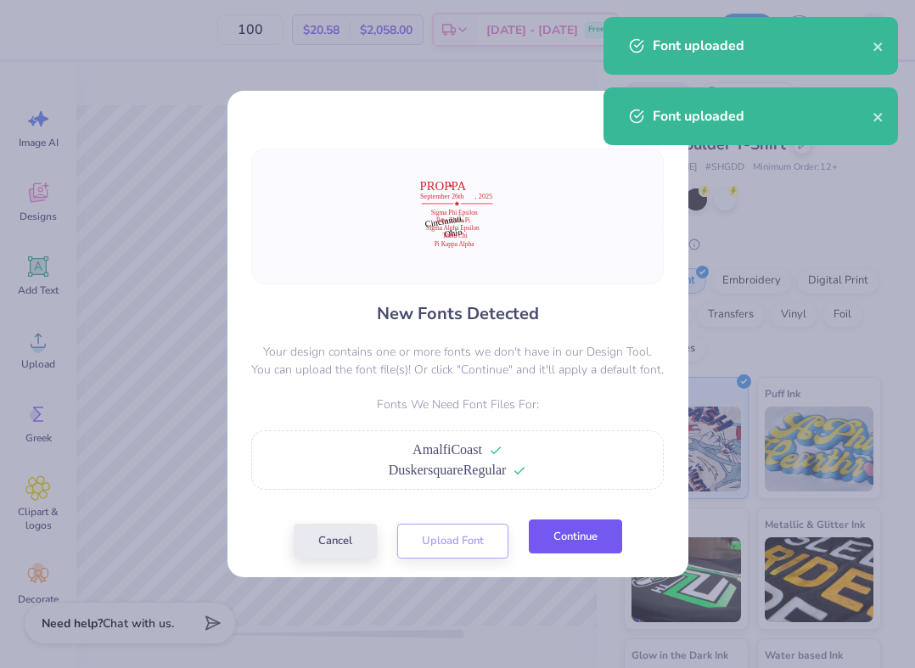
click at [590, 548] on button "Continue" at bounding box center [575, 537] width 93 height 35
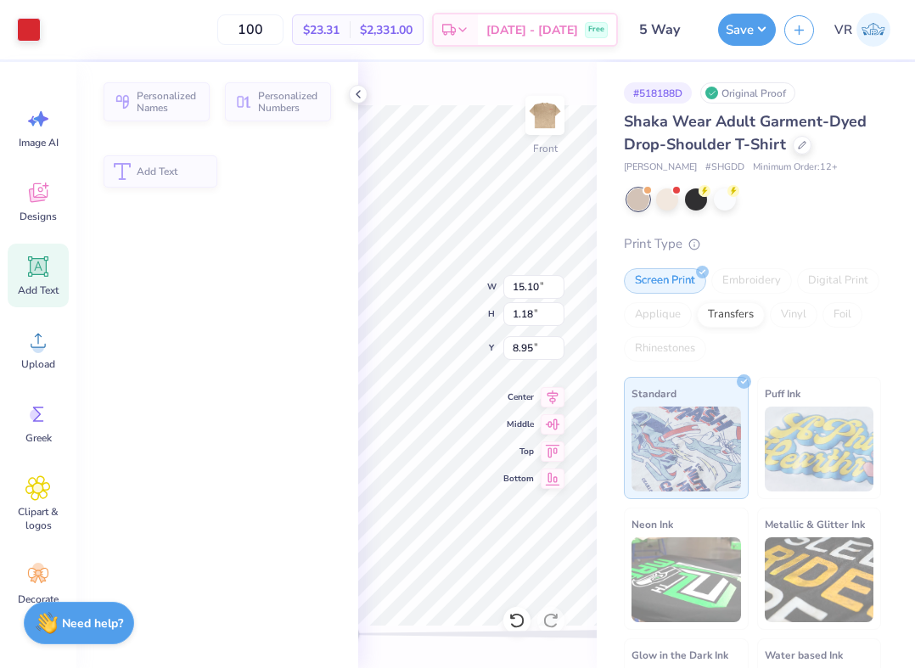
type input "15.10"
type input "1.18"
type input "8.95"
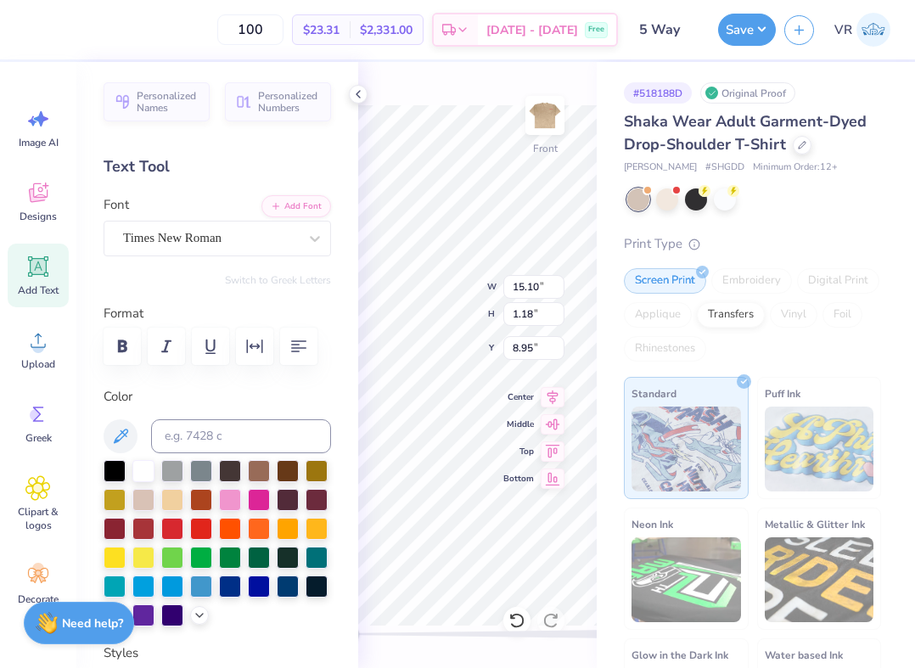
click at [357, 95] on icon at bounding box center [359, 94] width 14 height 14
click at [356, 88] on icon at bounding box center [359, 94] width 14 height 14
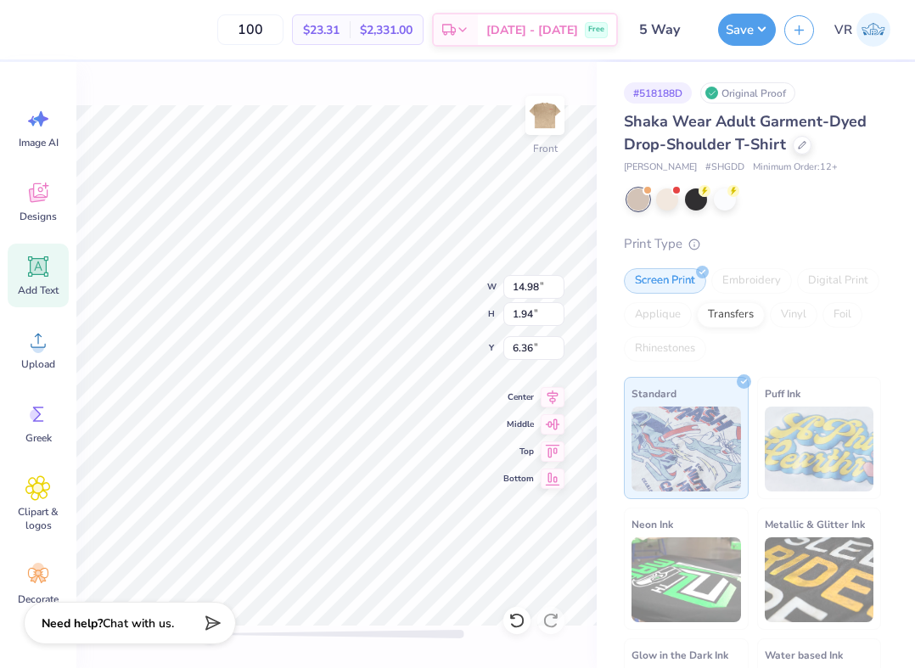
click at [303, 634] on div at bounding box center [337, 634] width 255 height 8
drag, startPoint x: 303, startPoint y: 635, endPoint x: 273, endPoint y: 628, distance: 31.3
click at [272, 635] on div "Accessibility label" at bounding box center [271, 634] width 17 height 17
type input "14.98"
type input "1.94"
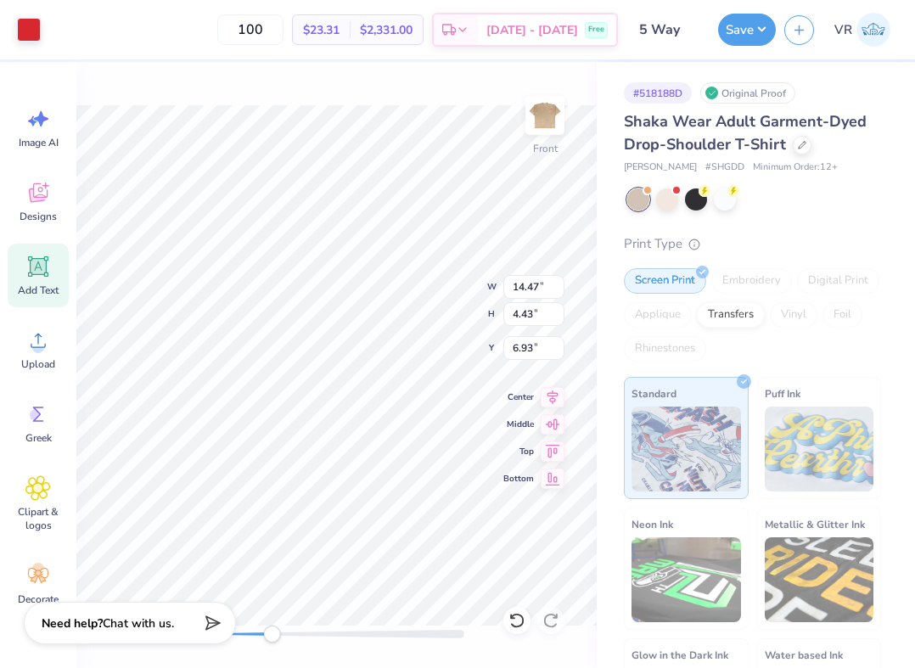
type input "6.36"
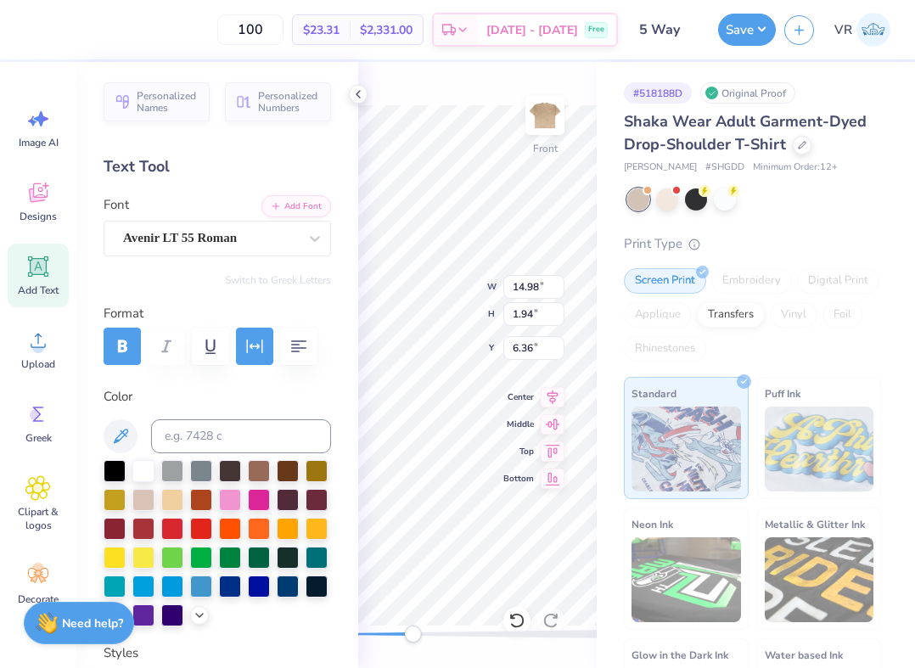
type input "14.47"
type input "4.43"
type input "6.93"
type input "14.98"
type input "1.94"
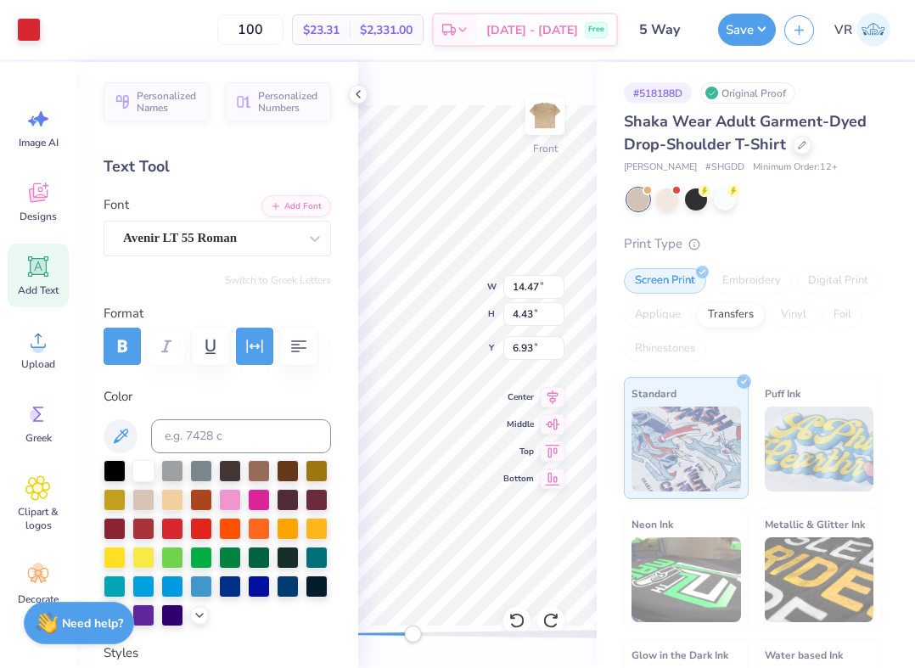
type input "6.36"
click at [352, 91] on icon at bounding box center [359, 94] width 14 height 14
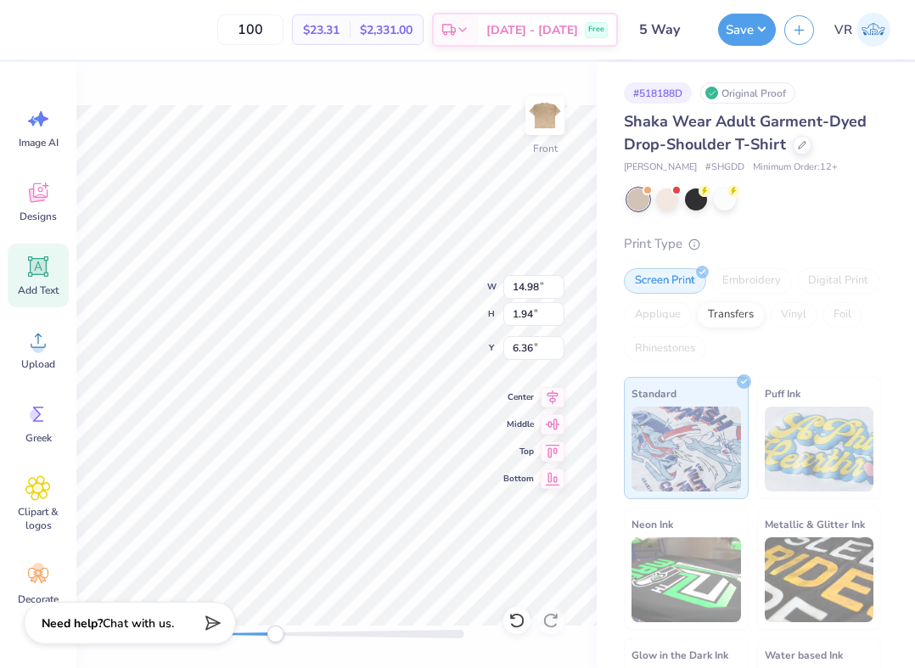
drag, startPoint x: 276, startPoint y: 636, endPoint x: 9, endPoint y: 656, distance: 267.4
click at [5, 667] on html "100 $23.31 Per Item $2,331.00 Total Est. Delivery Sep 24 - 27 Free Design Title…" at bounding box center [457, 334] width 915 height 668
click at [303, 638] on div at bounding box center [337, 634] width 255 height 8
click at [393, 644] on div "Front" at bounding box center [336, 365] width 521 height 606
click at [301, 628] on div "Accessibility label" at bounding box center [300, 634] width 17 height 17
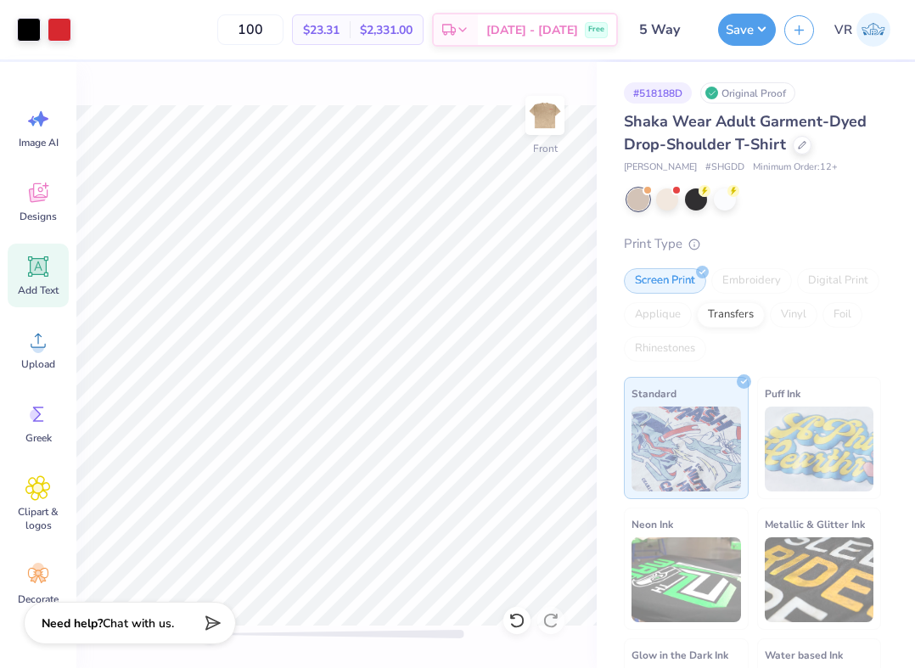
drag, startPoint x: 307, startPoint y: 636, endPoint x: 5, endPoint y: 654, distance: 302.0
click at [5, 654] on div "Art colors 100 $23.31 Per Item $2,331.00 Total Est. Delivery Sep 24 - 27 Free D…" at bounding box center [457, 334] width 915 height 668
click at [639, 667] on html "Art colors 100 $23.31 Per Item $2,331.00 Total Est. Delivery Sep 24 - 27 Free D…" at bounding box center [457, 334] width 915 height 668
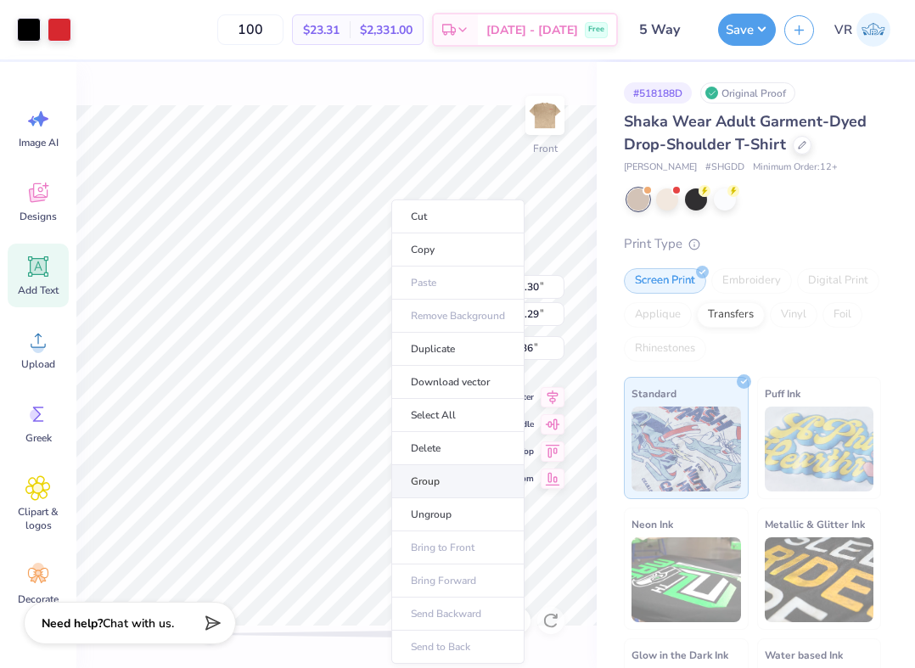
click at [437, 489] on li "Group" at bounding box center [457, 481] width 133 height 33
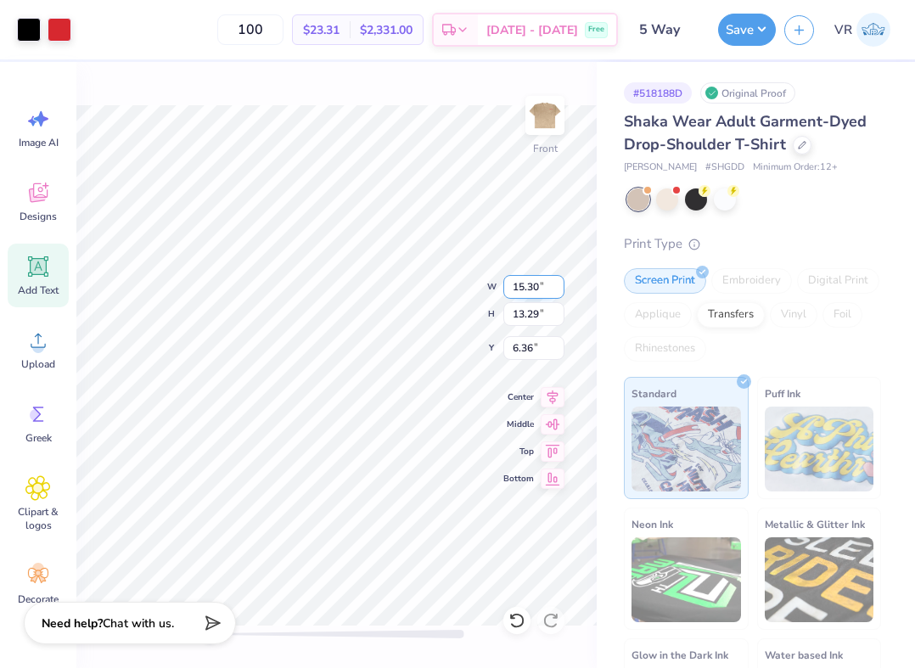
click at [537, 282] on input "15.30" at bounding box center [534, 287] width 61 height 24
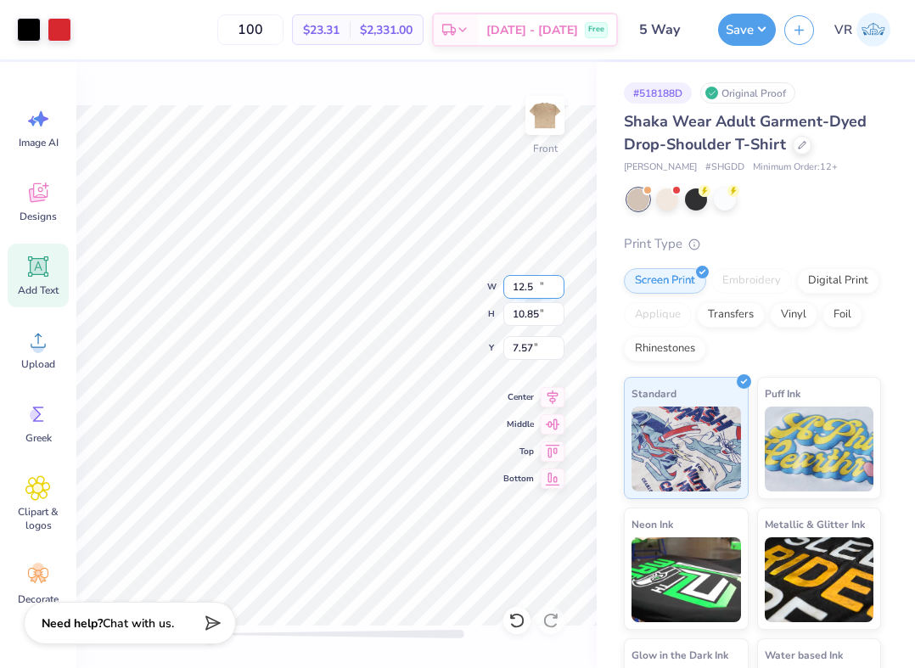
type input "12.50"
type input "10.85"
click at [515, 352] on input "7.57" at bounding box center [534, 348] width 61 height 24
type input "3"
click at [758, 40] on button "Save" at bounding box center [747, 27] width 58 height 32
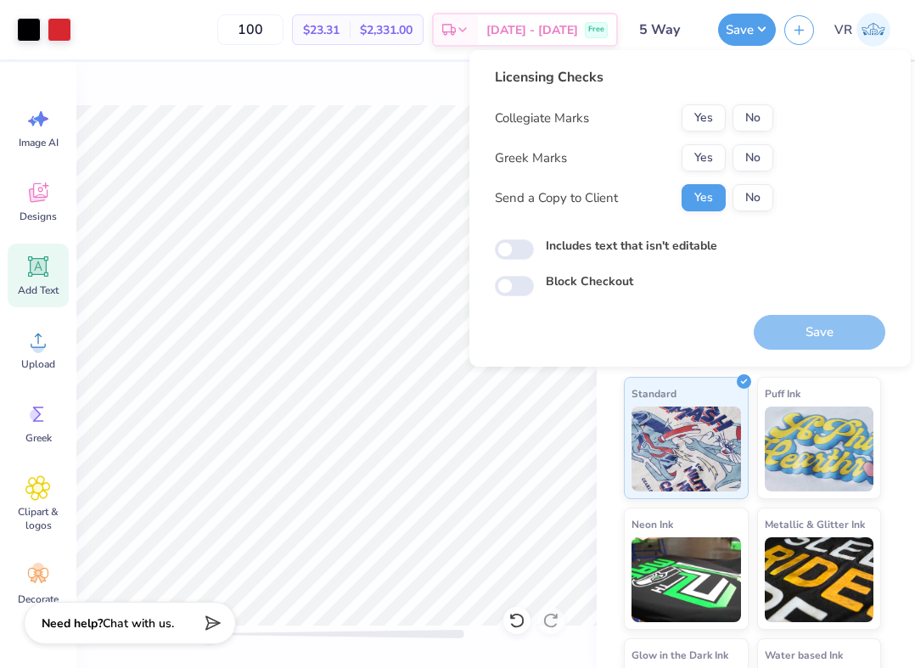
click at [710, 177] on div "Collegiate Marks Yes No Greek Marks Yes No Send a Copy to Client Yes No" at bounding box center [634, 157] width 279 height 107
click at [717, 160] on button "Yes" at bounding box center [704, 157] width 44 height 27
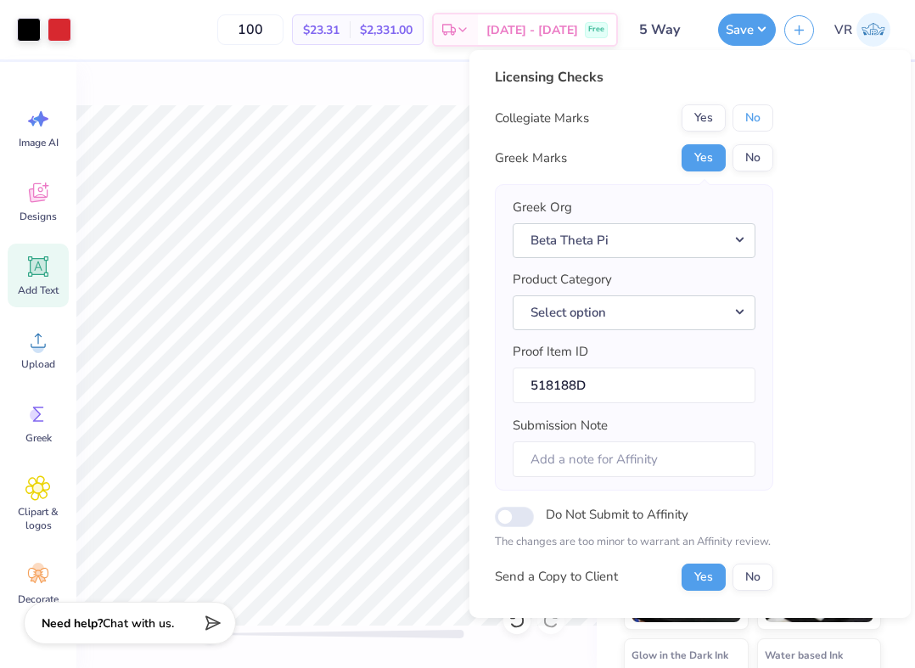
click at [751, 122] on button "No" at bounding box center [753, 117] width 41 height 27
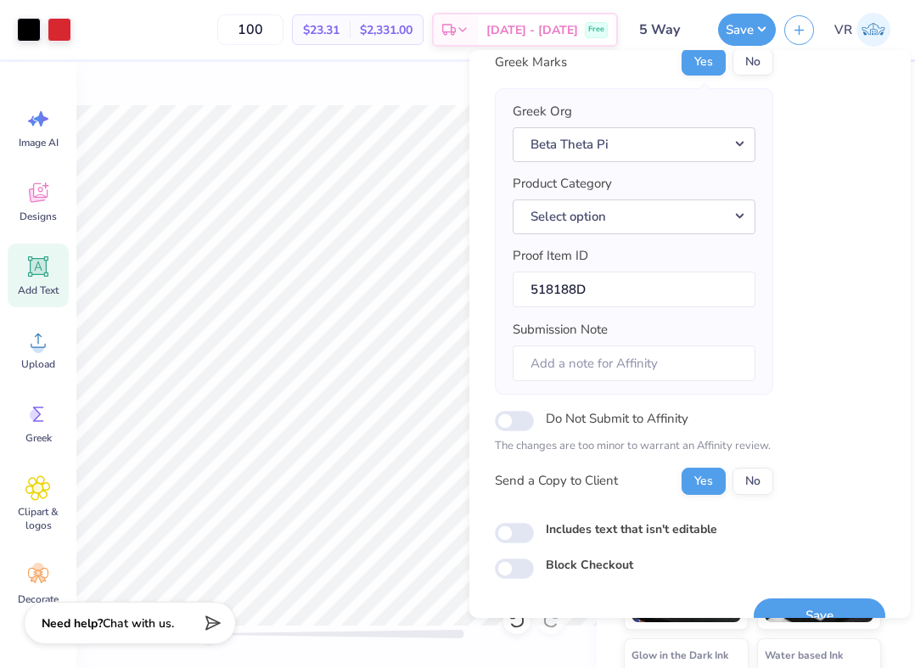
scroll to position [113, 0]
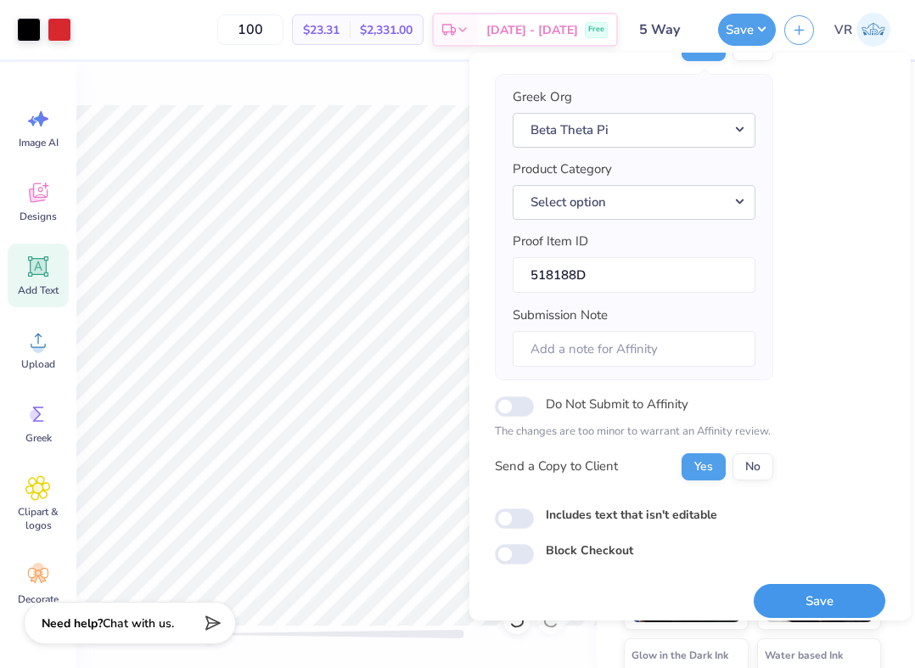
click at [783, 585] on button "Save" at bounding box center [820, 601] width 132 height 35
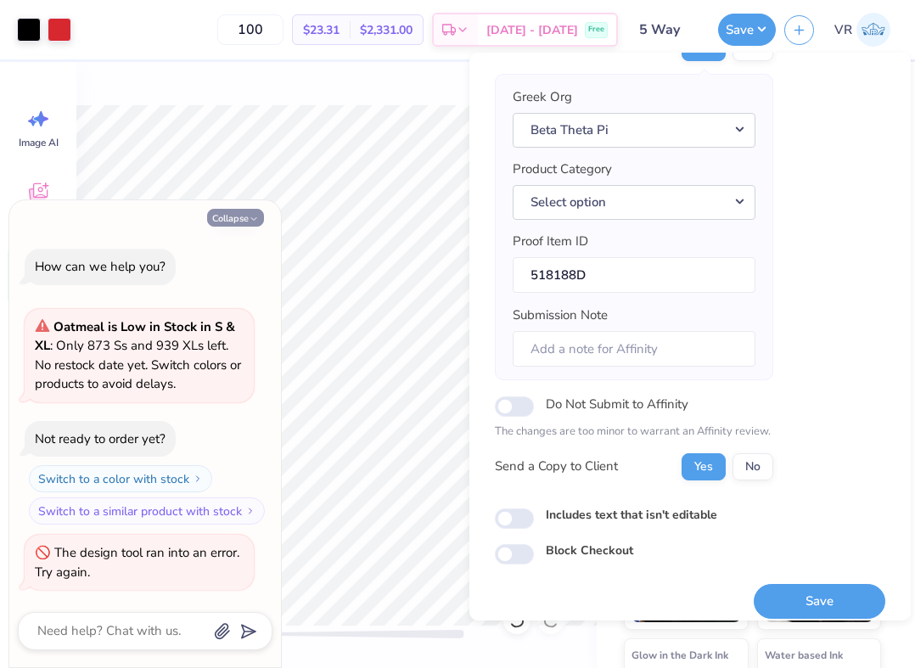
click at [221, 219] on button "Collapse" at bounding box center [235, 218] width 57 height 18
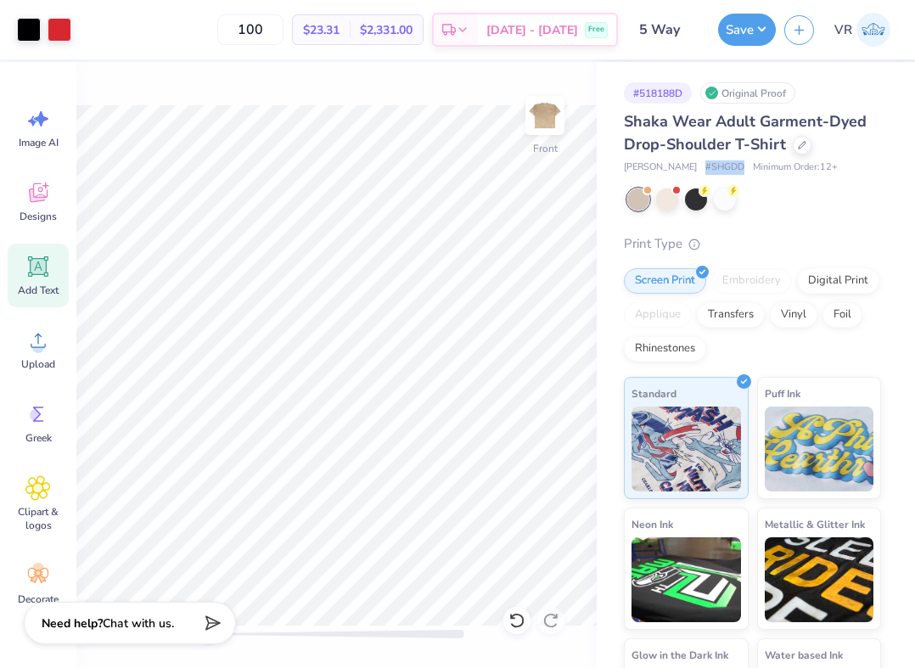
drag, startPoint x: 687, startPoint y: 167, endPoint x: 726, endPoint y: 168, distance: 39.1
click at [726, 168] on div "Shaka Wear # SHGDD Minimum Order: 12 +" at bounding box center [752, 167] width 257 height 14
click at [706, 172] on span "# SHGDD" at bounding box center [725, 167] width 39 height 14
drag, startPoint x: 686, startPoint y: 168, endPoint x: 700, endPoint y: 168, distance: 13.6
click at [706, 168] on span "# SHGDD" at bounding box center [725, 167] width 39 height 14
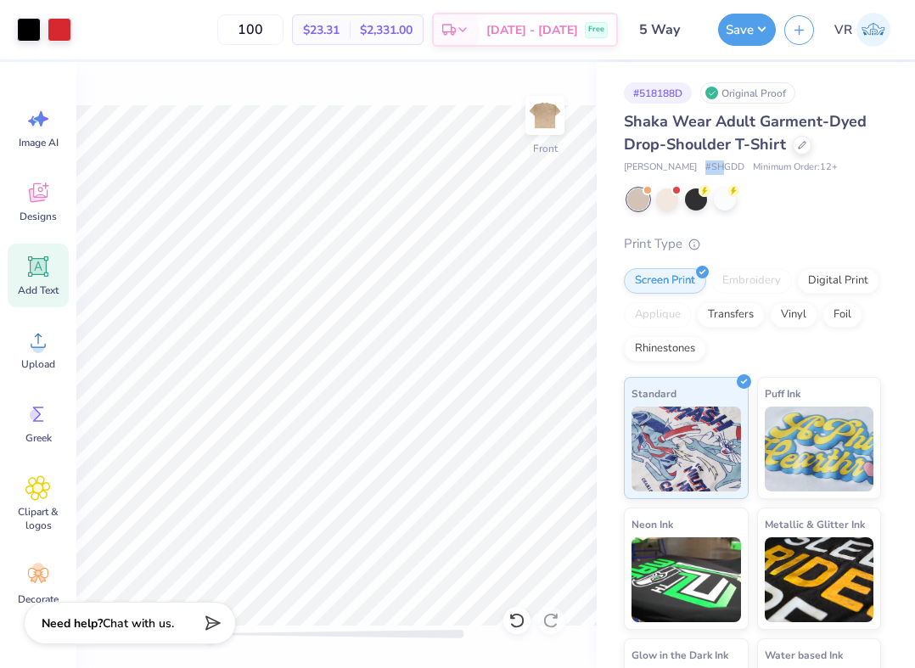
click at [706, 163] on span "# SHGDD" at bounding box center [725, 167] width 39 height 14
drag, startPoint x: 690, startPoint y: 164, endPoint x: 717, endPoint y: 164, distance: 27.2
click at [717, 164] on span "# SHGDD" at bounding box center [725, 167] width 39 height 14
drag, startPoint x: 721, startPoint y: 165, endPoint x: 691, endPoint y: 166, distance: 29.8
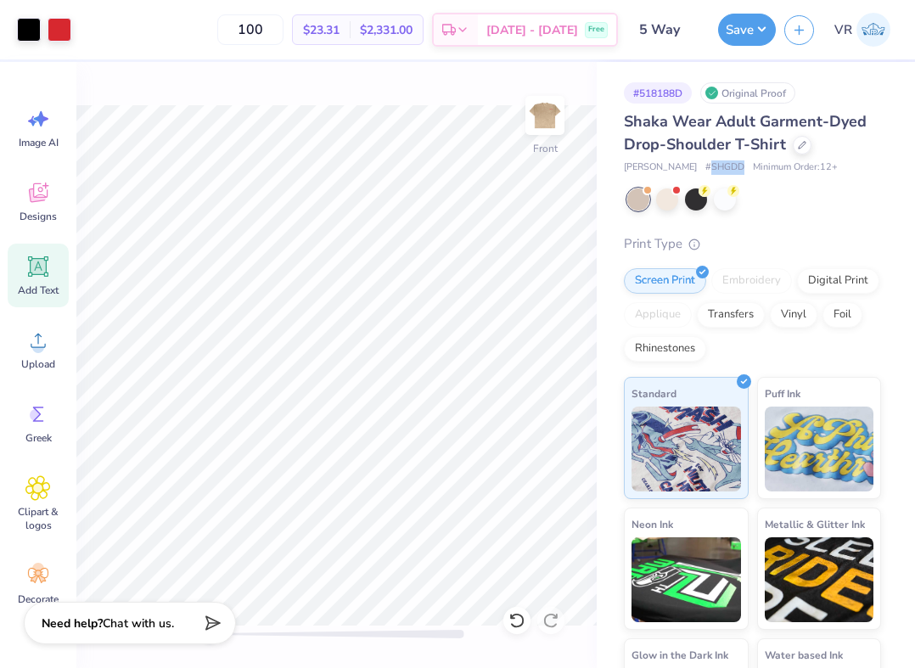
click at [706, 166] on span "# SHGDD" at bounding box center [725, 167] width 39 height 14
copy span "SHGDD"
click at [211, 622] on icon at bounding box center [210, 621] width 24 height 24
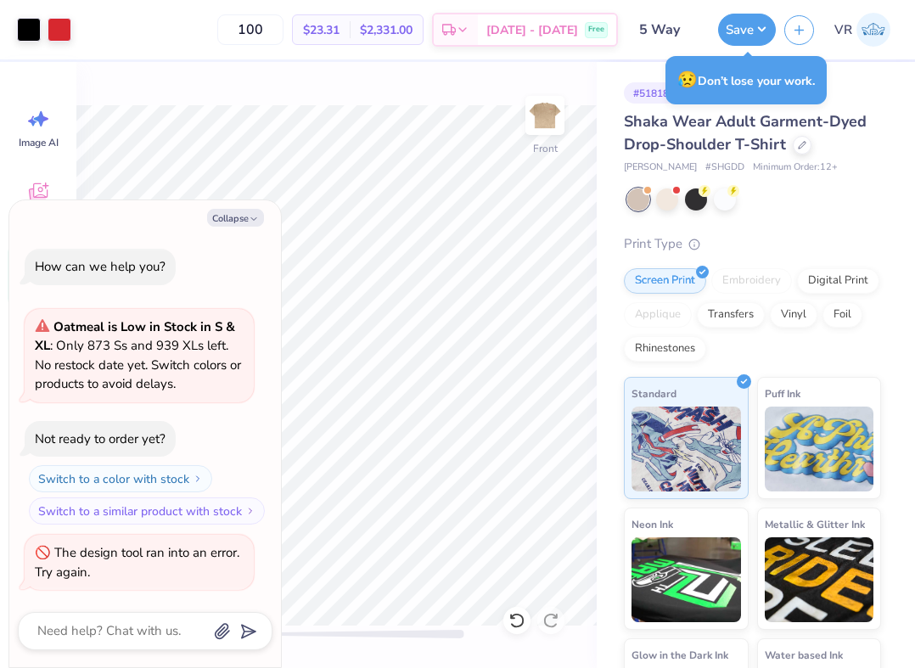
type textarea "x"
